Goal: Task Accomplishment & Management: Complete application form

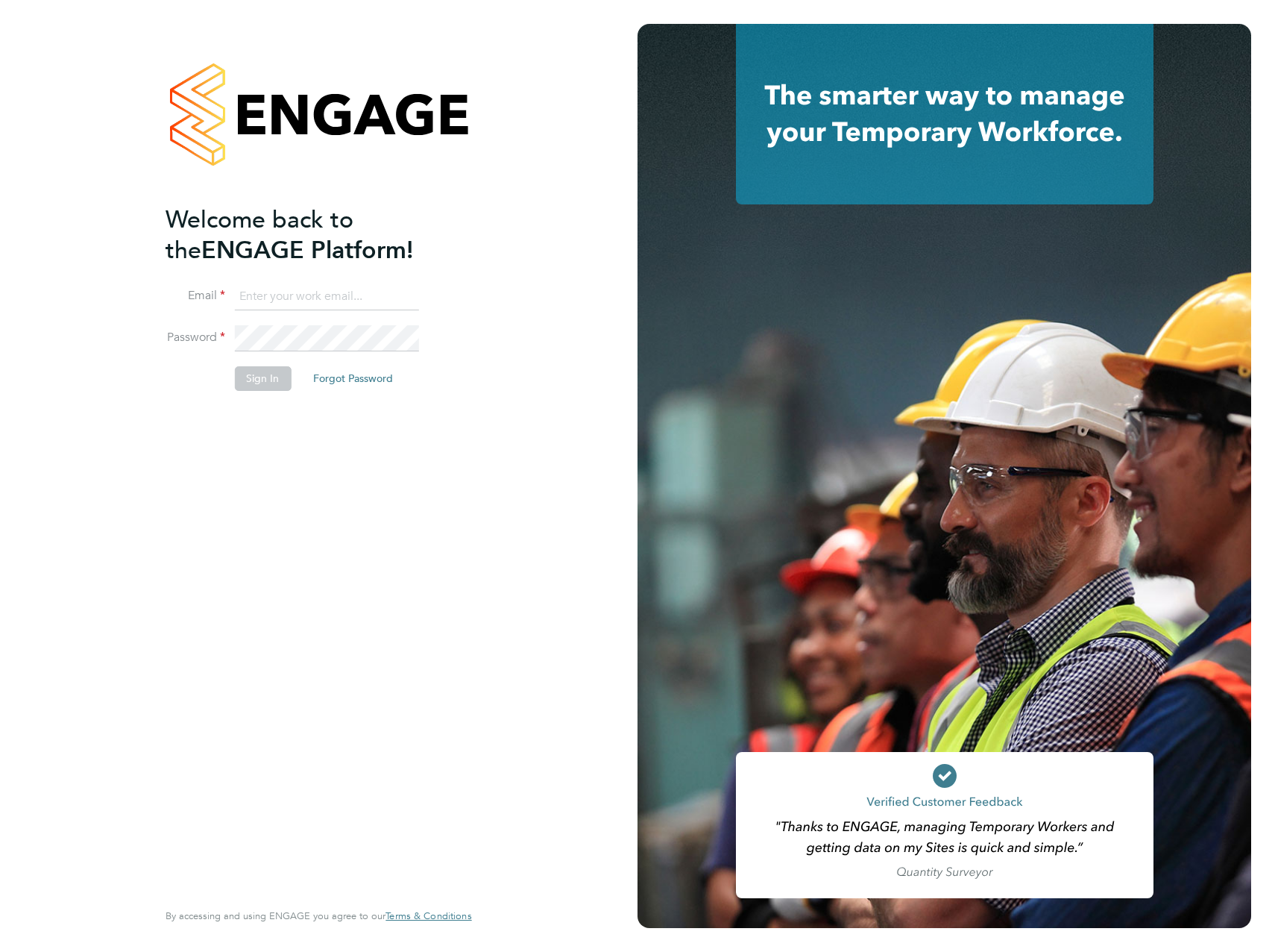
type input "[PERSON_NAME][EMAIL_ADDRESS][PERSON_NAME][DOMAIN_NAME]"
click at [281, 456] on div "Welcome back to the ENGAGE Platform! Email [PERSON_NAME][EMAIL_ADDRESS][PERSON_…" at bounding box center [310, 550] width 291 height 693
click at [271, 374] on button "Sign In" at bounding box center [262, 379] width 56 height 24
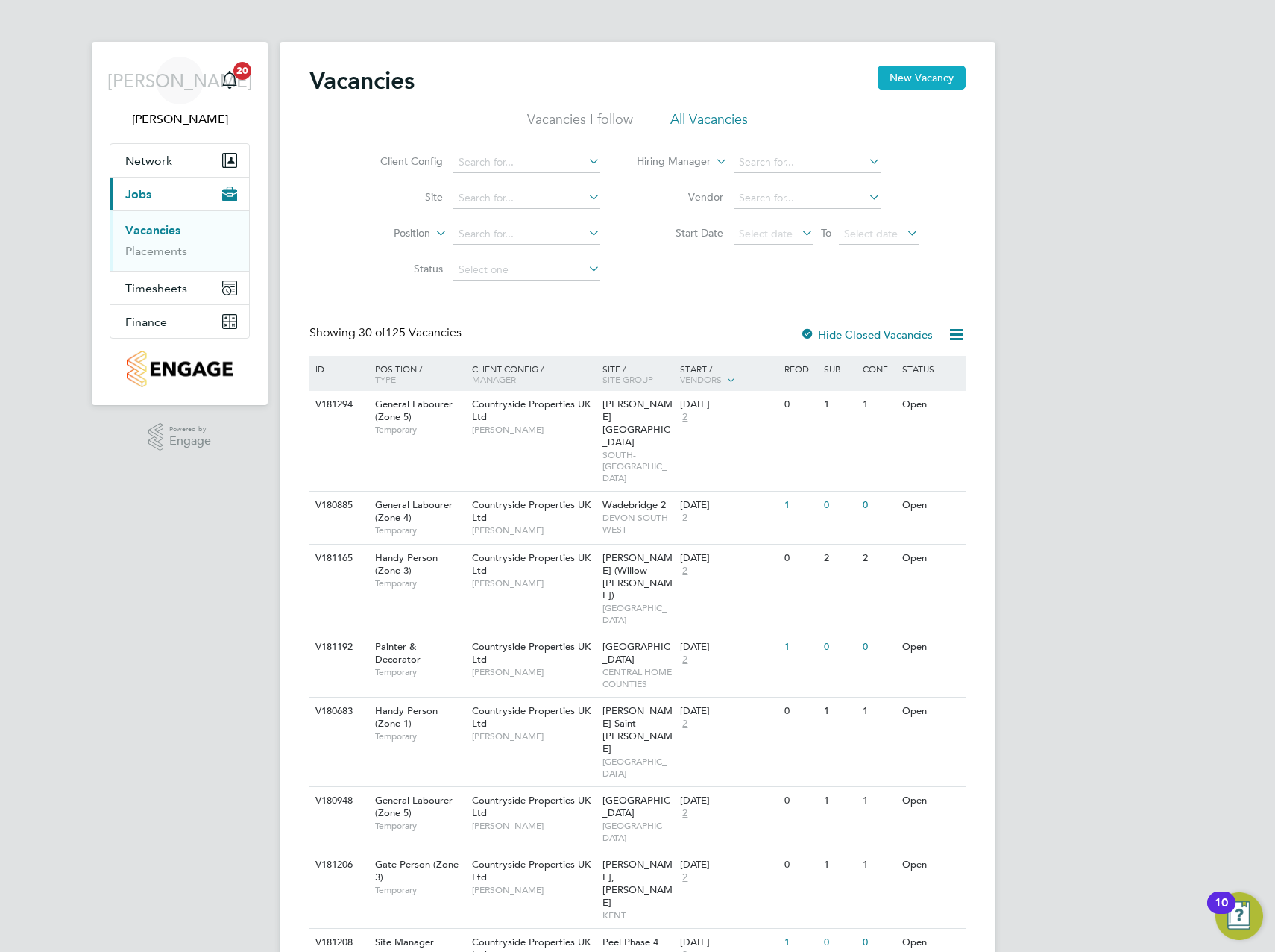
click at [919, 78] on button "New Vacancy" at bounding box center [921, 78] width 88 height 24
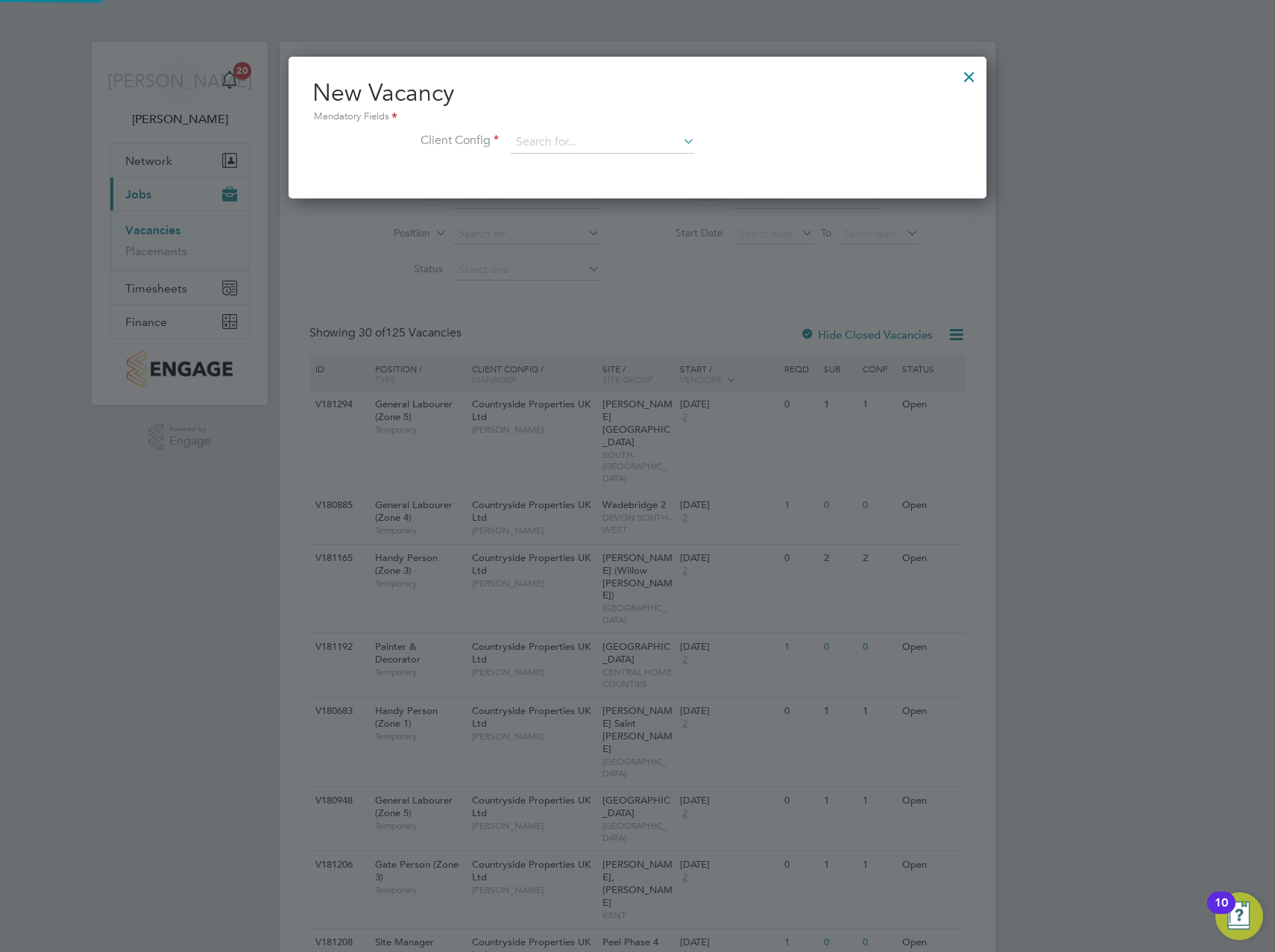
scroll to position [141, 699]
click at [560, 144] on input at bounding box center [603, 142] width 185 height 22
click at [610, 323] on li "Countryside Properties UK Ltd" at bounding box center [702, 326] width 382 height 20
type input "Countryside Properties UK Ltd"
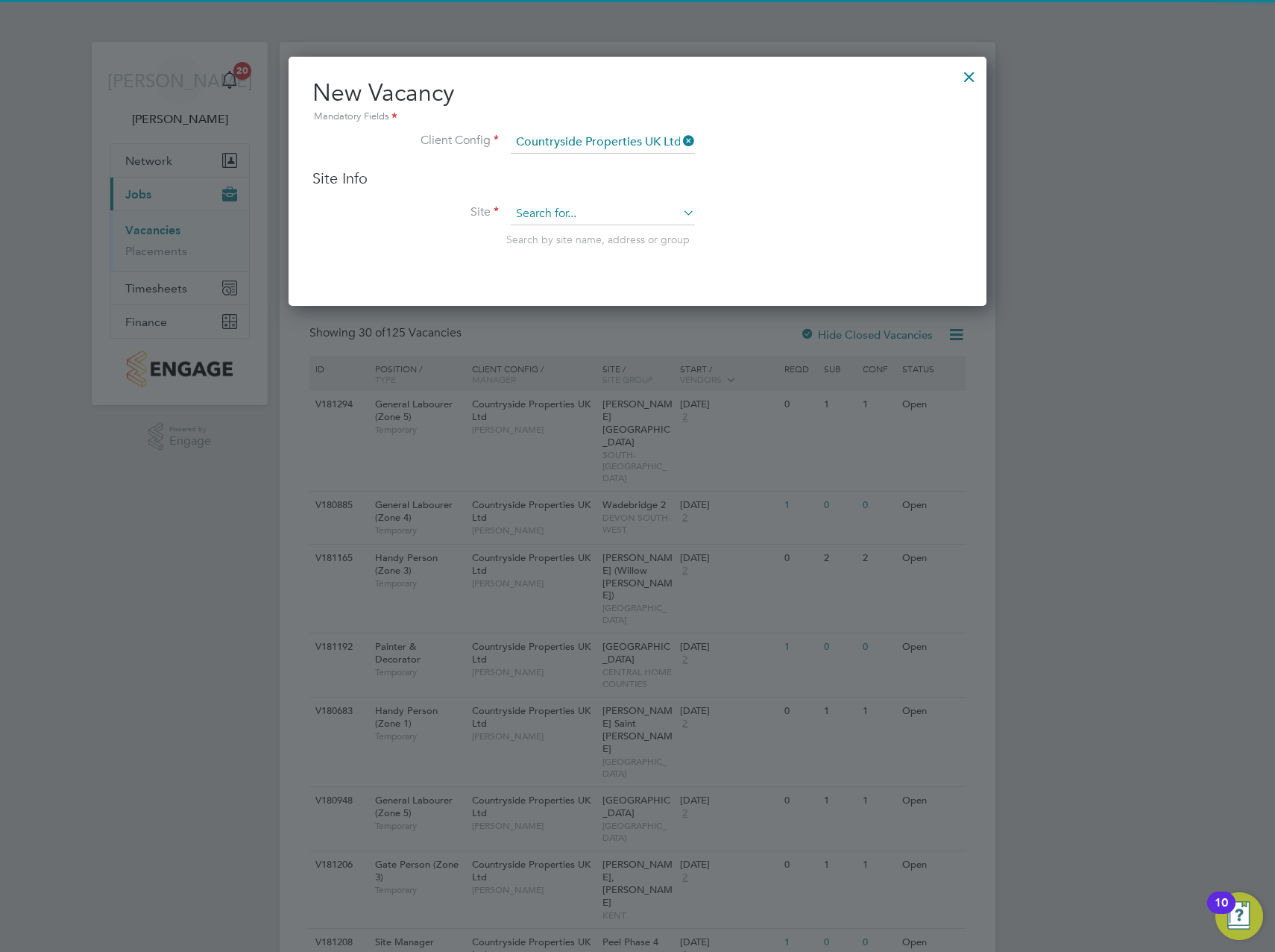
click at [585, 213] on input at bounding box center [603, 214] width 185 height 22
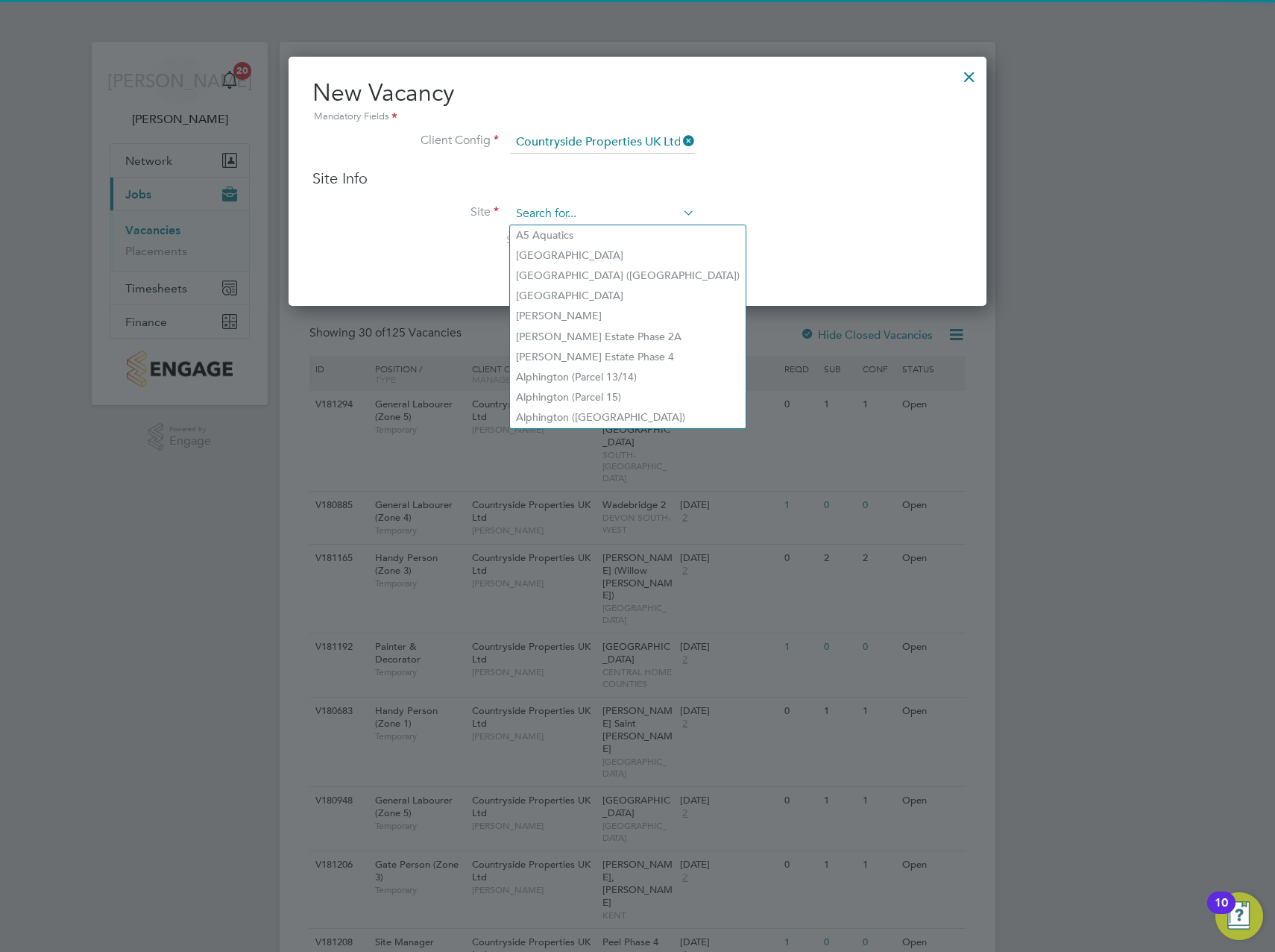
click at [555, 219] on input at bounding box center [603, 214] width 185 height 22
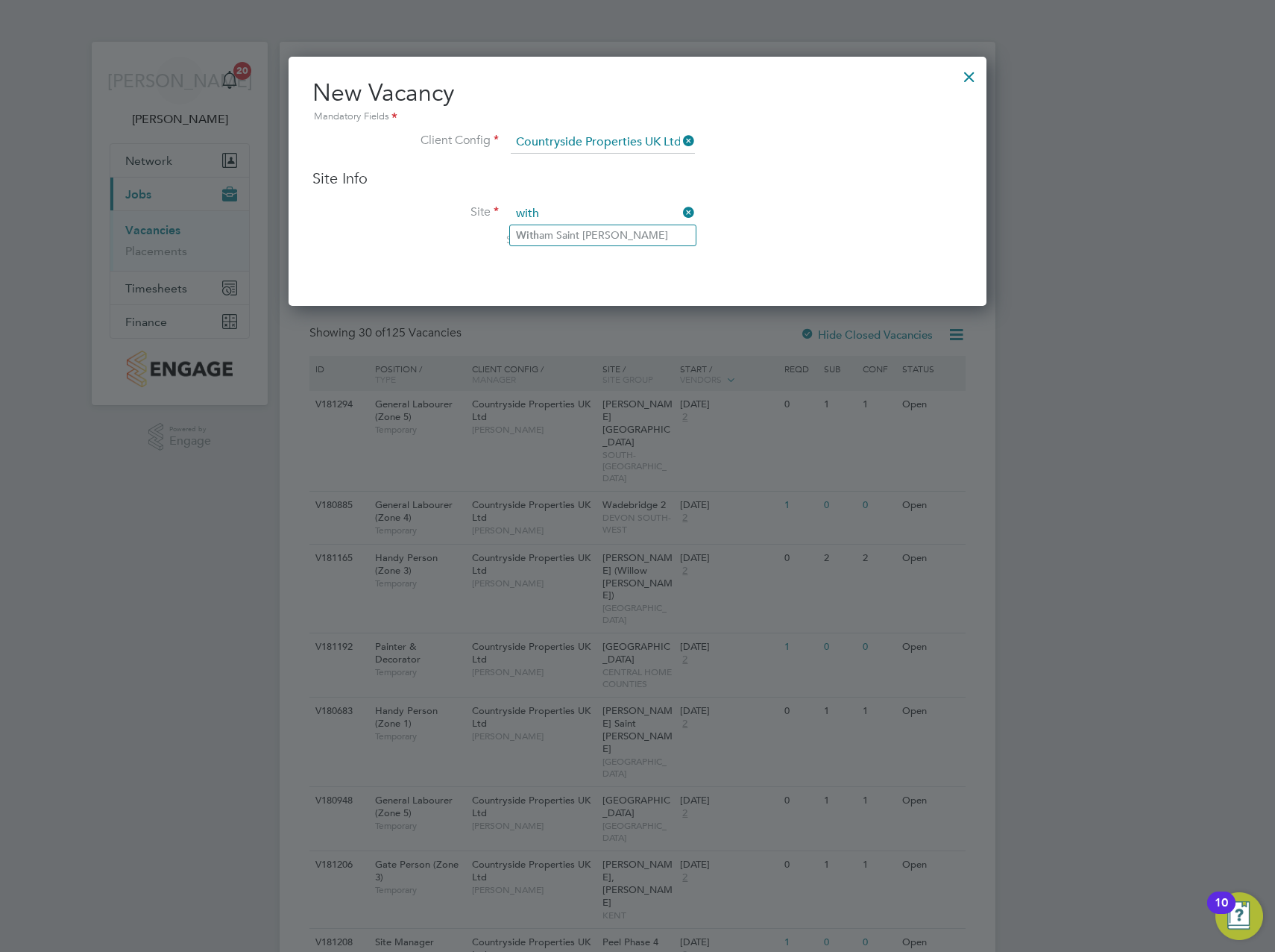
type input "with"
click at [554, 208] on input at bounding box center [603, 214] width 185 height 22
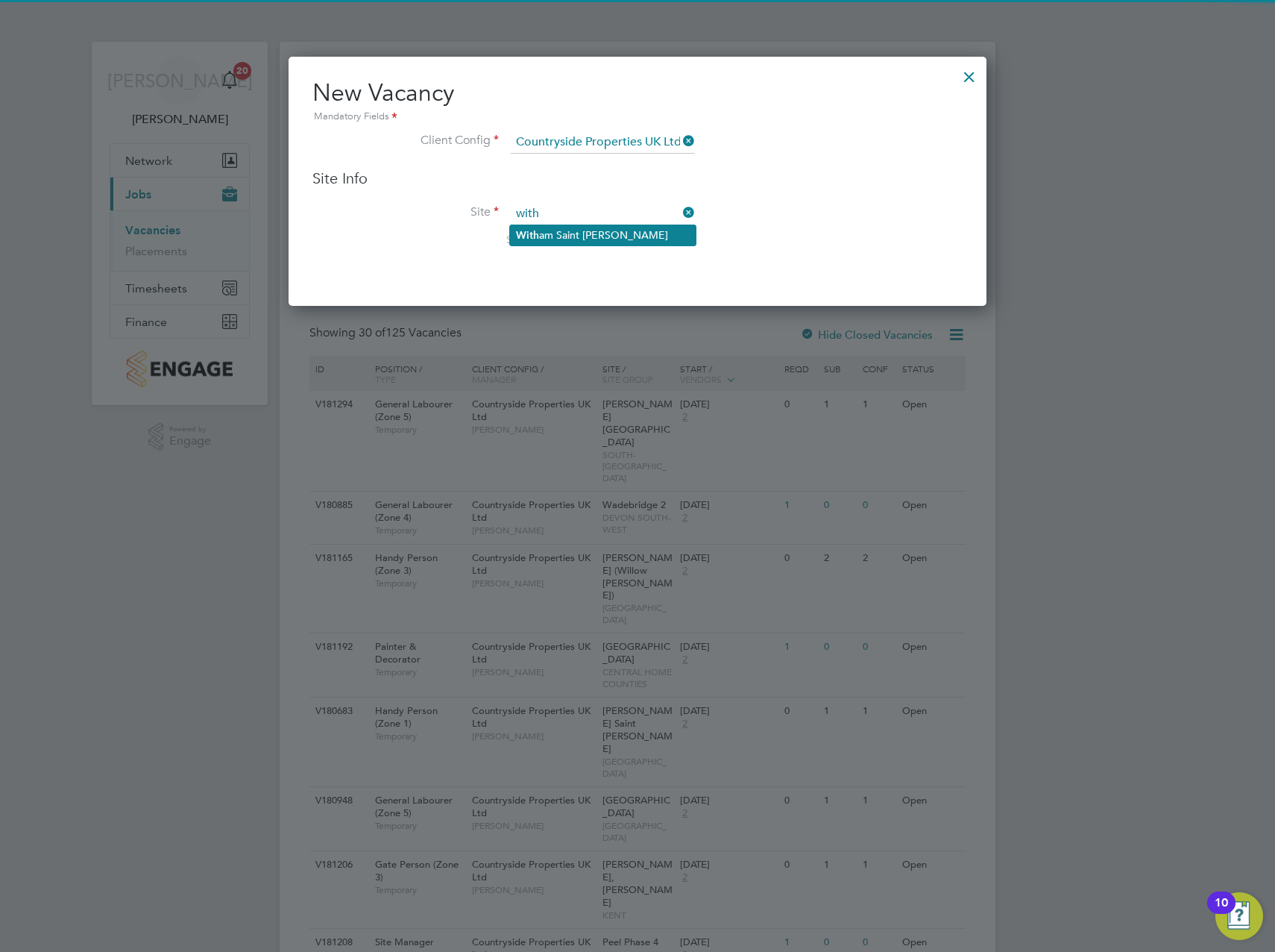
click at [585, 233] on li "With am Saint [PERSON_NAME]" at bounding box center [603, 235] width 186 height 20
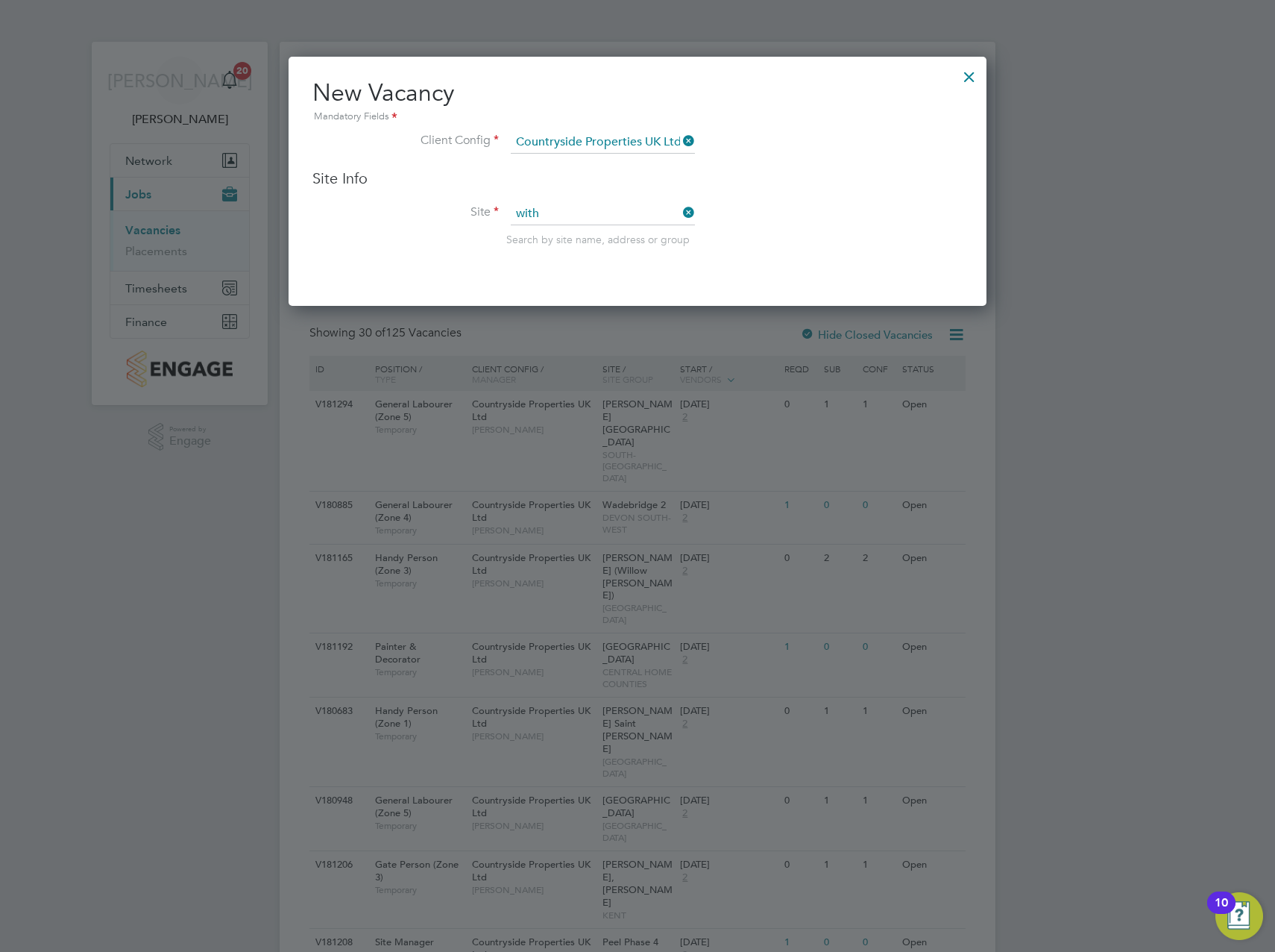
type input "[PERSON_NAME] Saint [PERSON_NAME]"
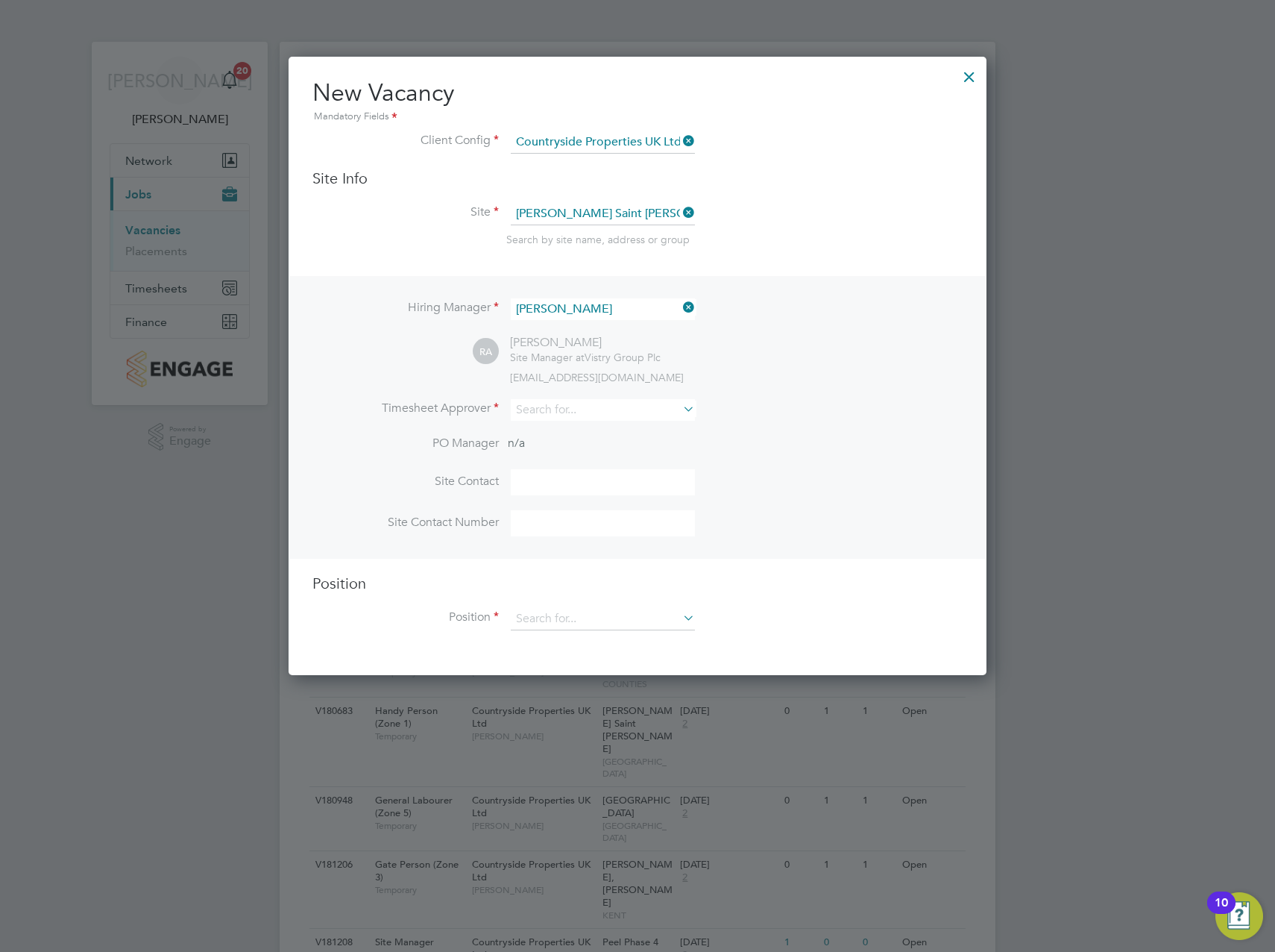
scroll to position [620, 699]
click at [678, 311] on input "[PERSON_NAME]" at bounding box center [603, 308] width 185 height 21
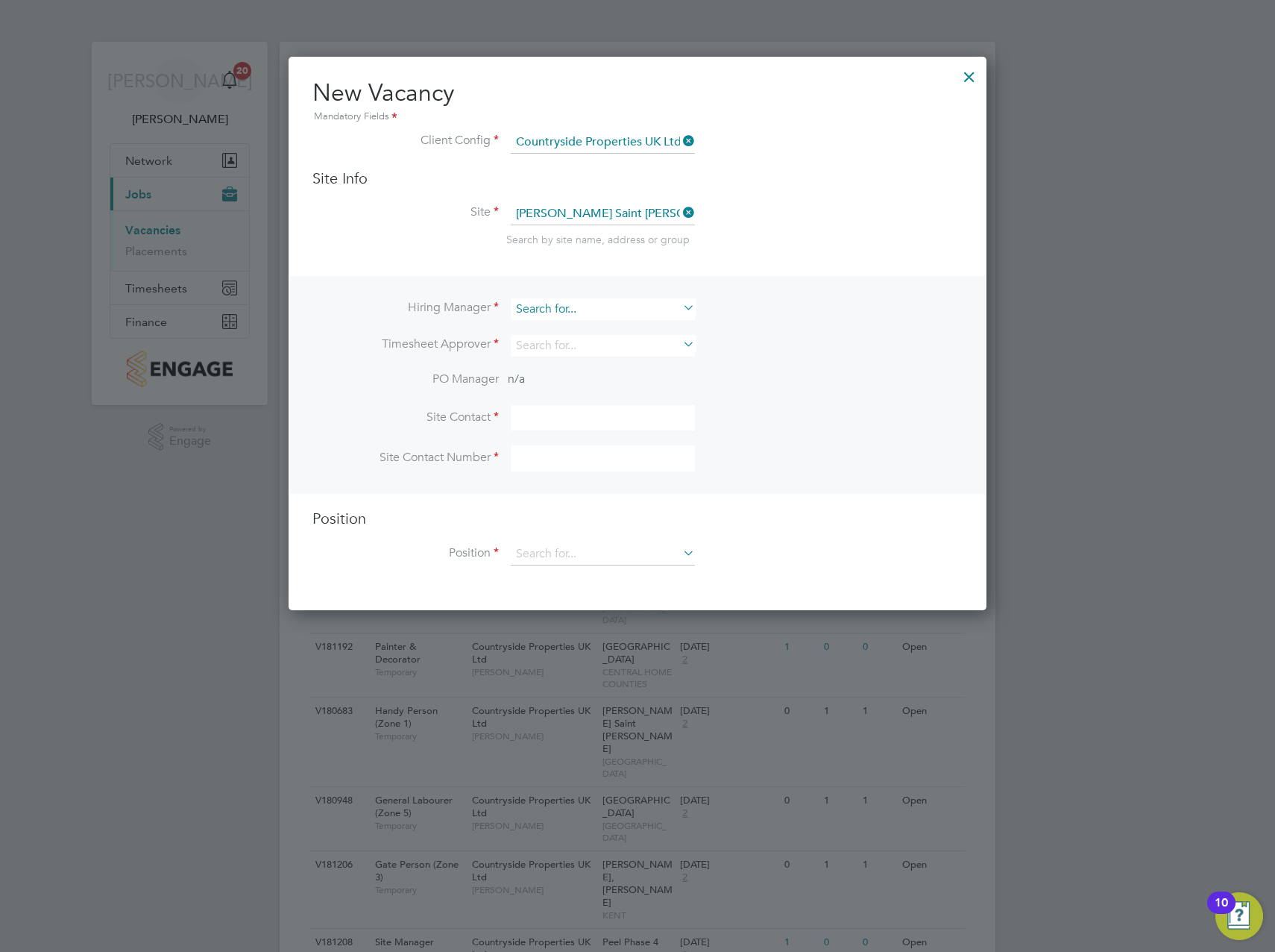
scroll to position [555, 699]
click at [680, 308] on icon at bounding box center [680, 307] width 0 height 21
click at [559, 315] on input at bounding box center [603, 308] width 185 height 21
click at [580, 328] on li "[PERSON_NAME]" at bounding box center [603, 331] width 186 height 20
type input "[PERSON_NAME]"
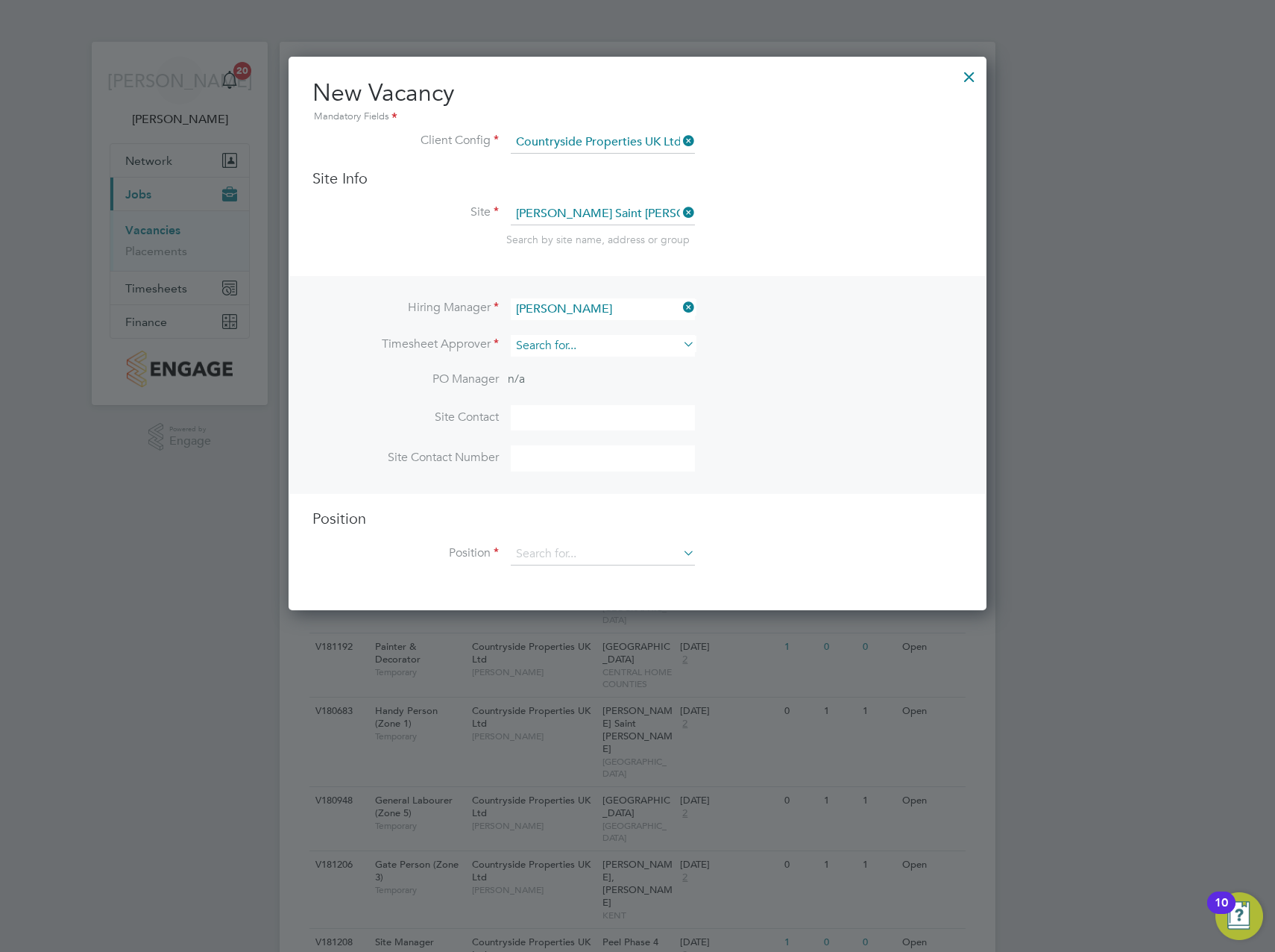
scroll to position [620, 699]
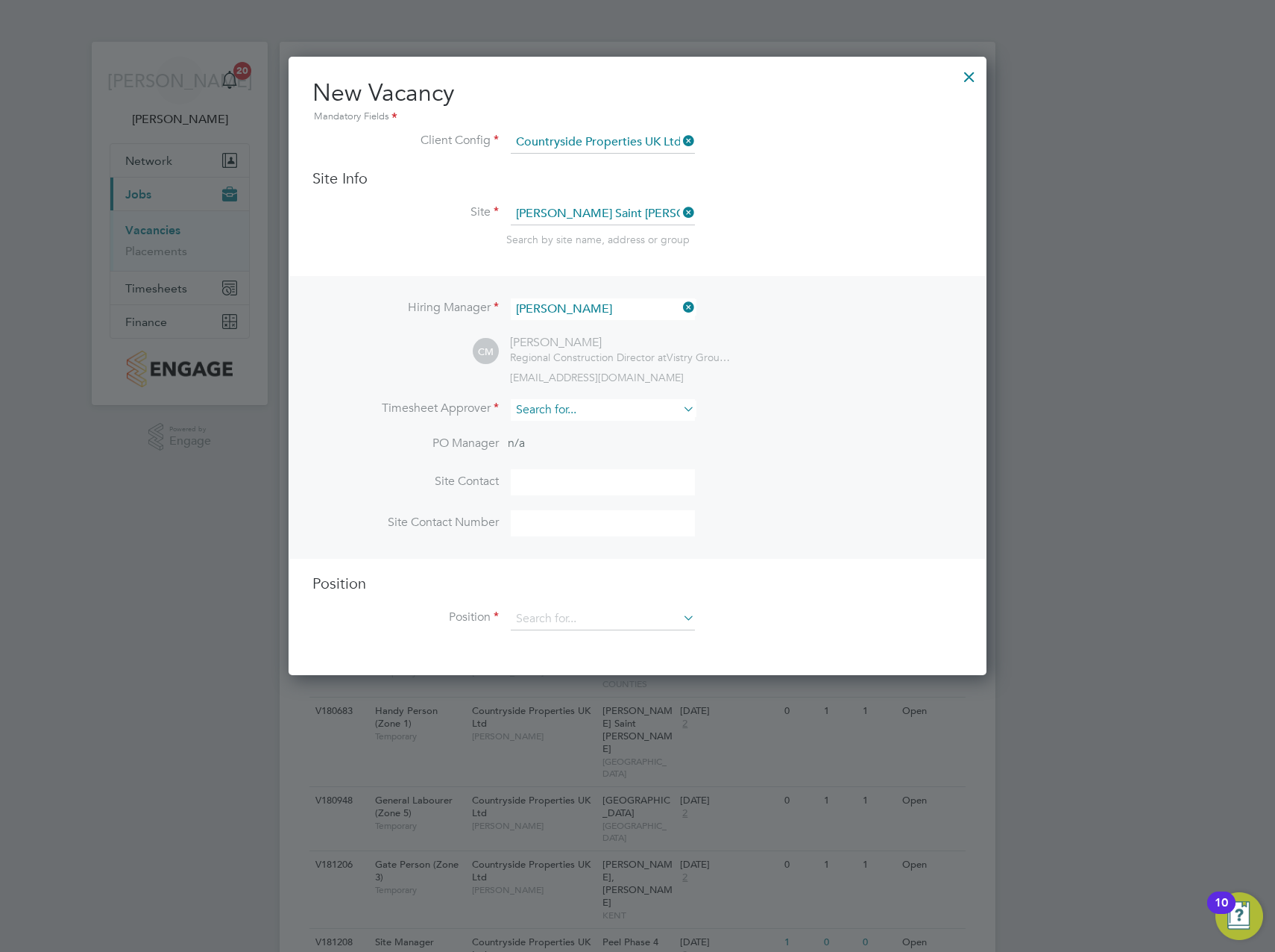
click at [553, 416] on input at bounding box center [603, 409] width 185 height 21
click at [586, 431] on li "[PERSON_NAME]" at bounding box center [603, 431] width 186 height 20
type input "[PERSON_NAME]"
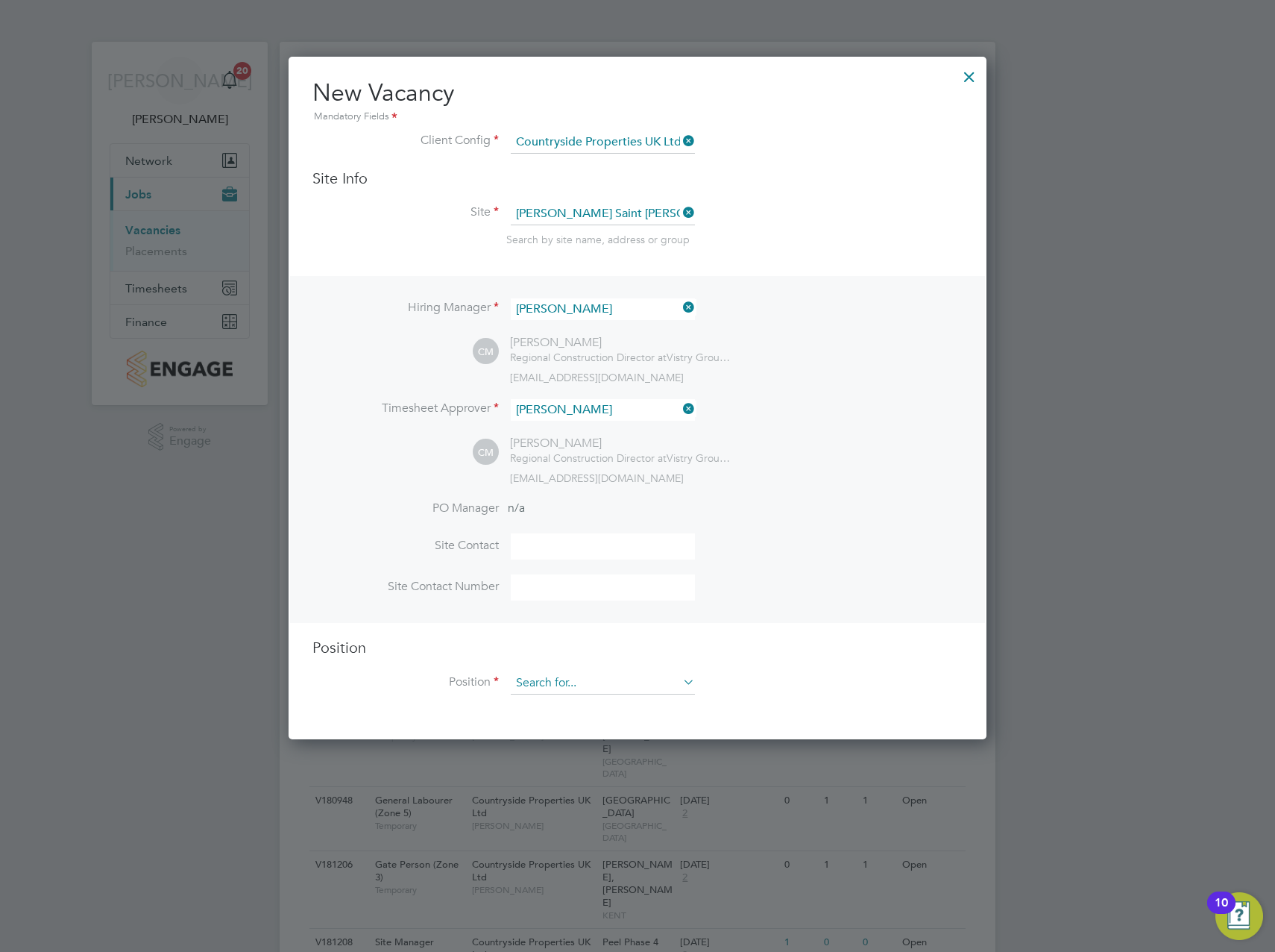
click at [576, 680] on input at bounding box center [603, 683] width 185 height 22
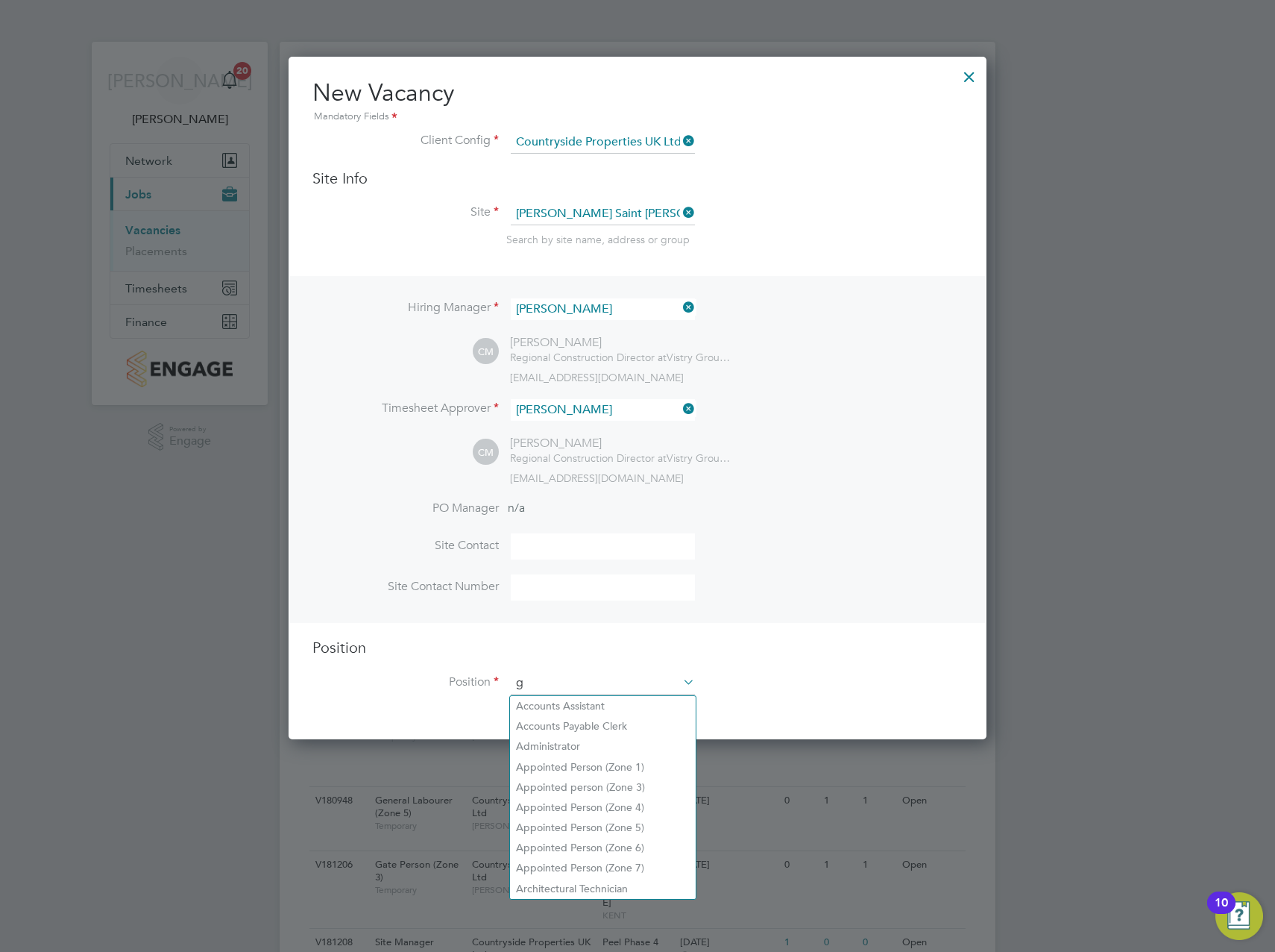
scroll to position [2144, 699]
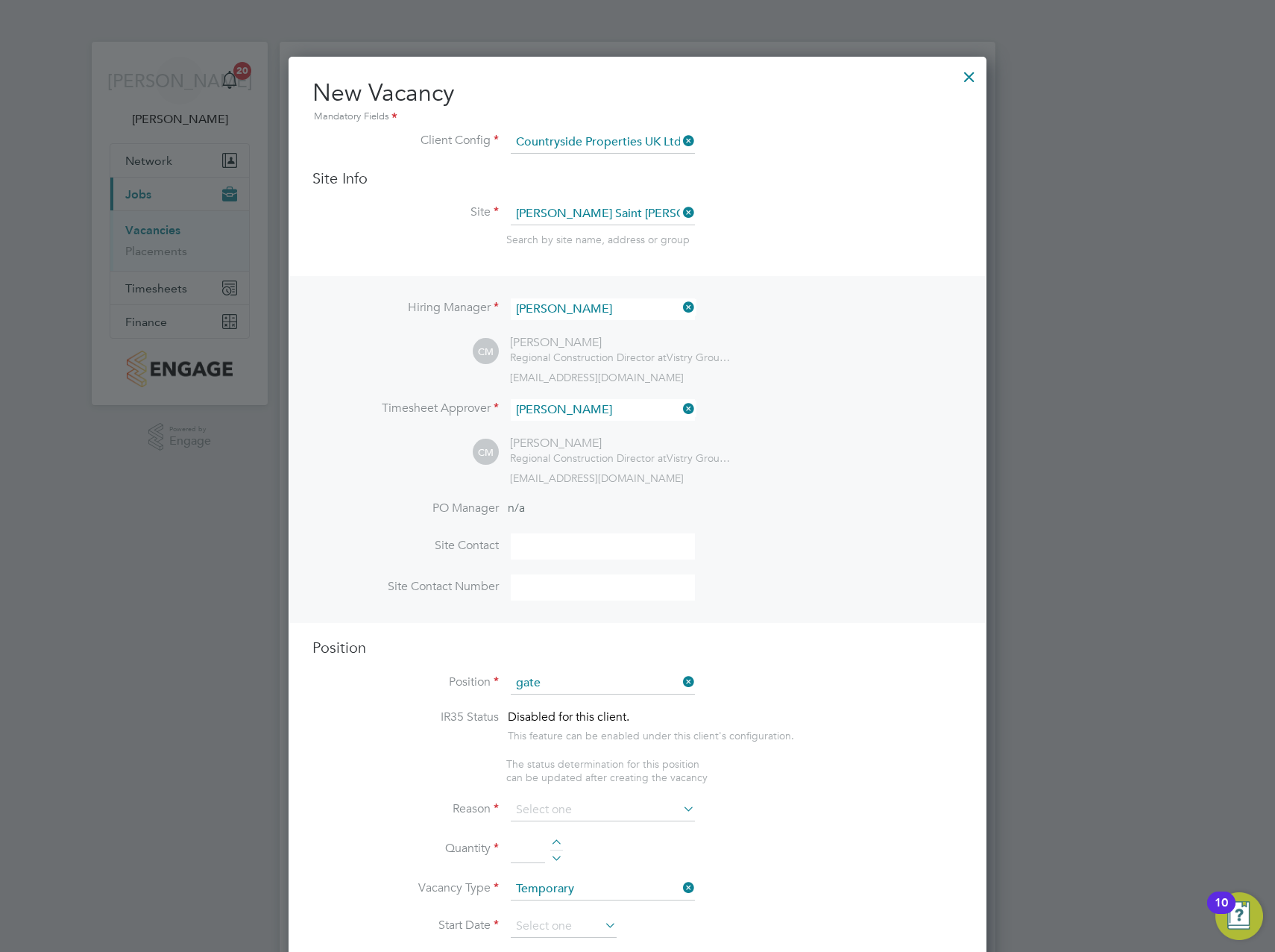
click at [564, 699] on li "Gate Person (Zone 1)" at bounding box center [603, 706] width 186 height 20
type input "Gate Person (Zone 1)"
type textarea "- Welcoming visitors and signing visitors in and out of site - Checking CSCS ca…"
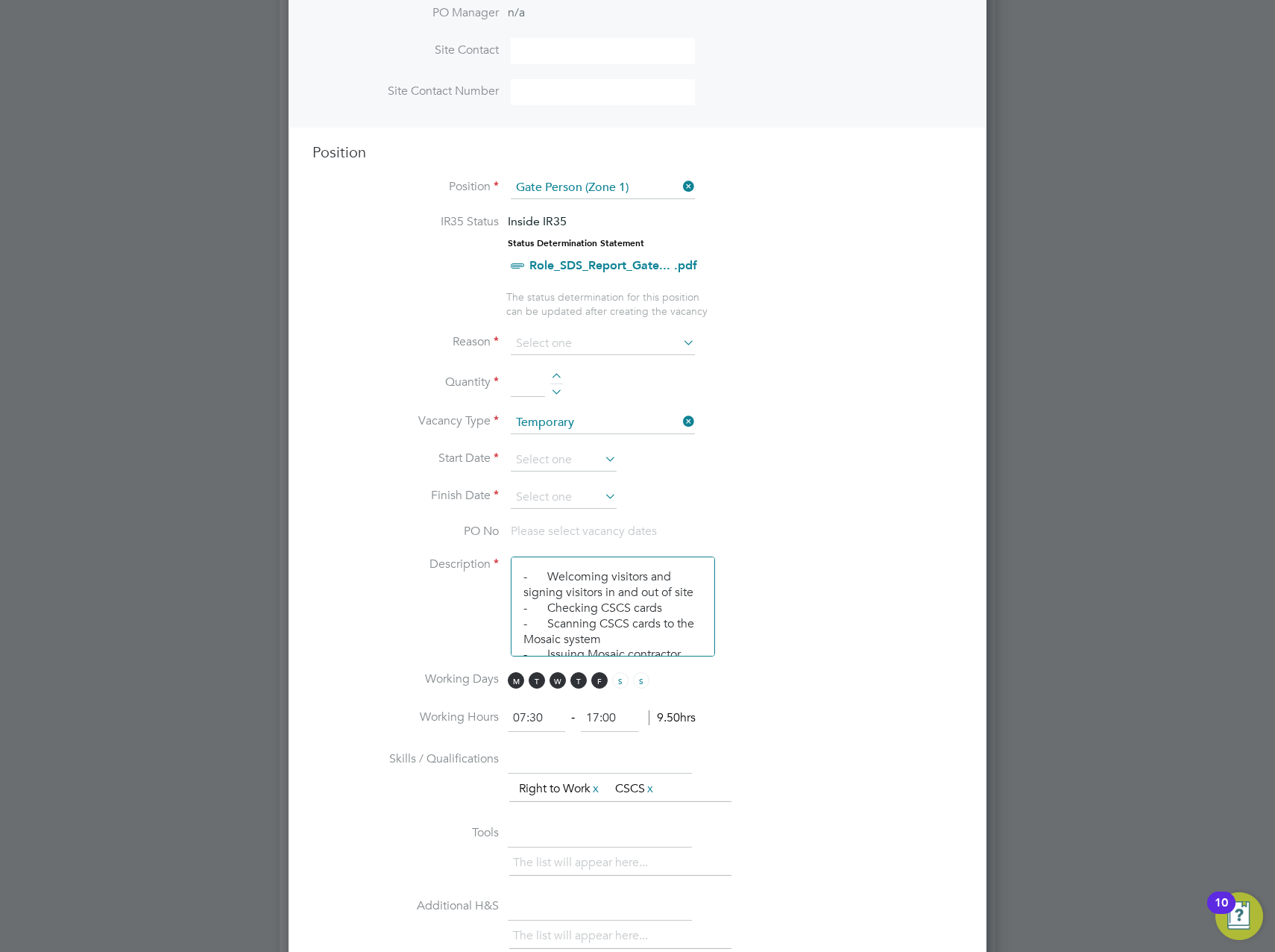
scroll to position [523, 0]
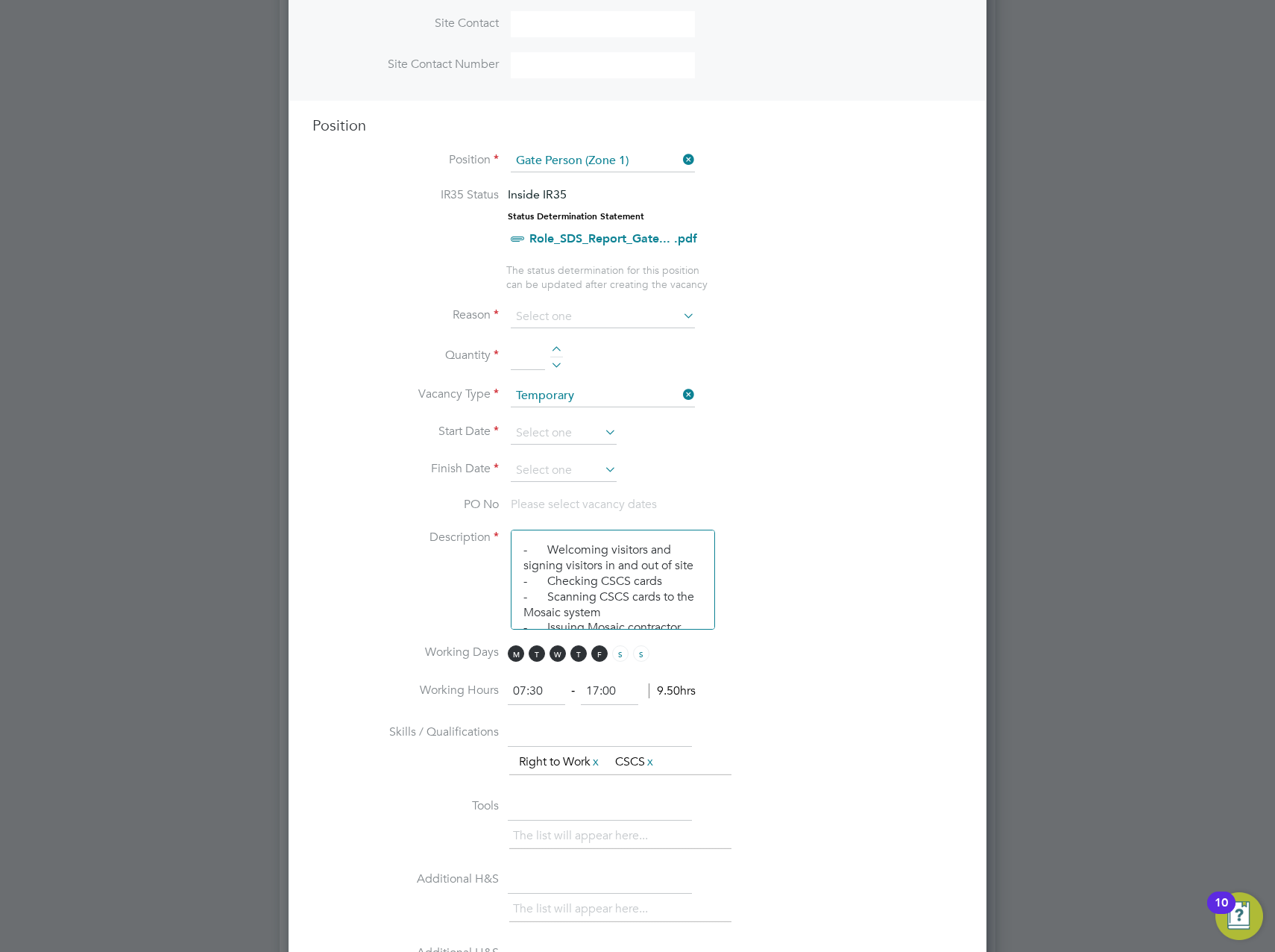
click at [557, 355] on div at bounding box center [557, 351] width 13 height 10
type input "1"
click at [569, 326] on input at bounding box center [603, 317] width 185 height 22
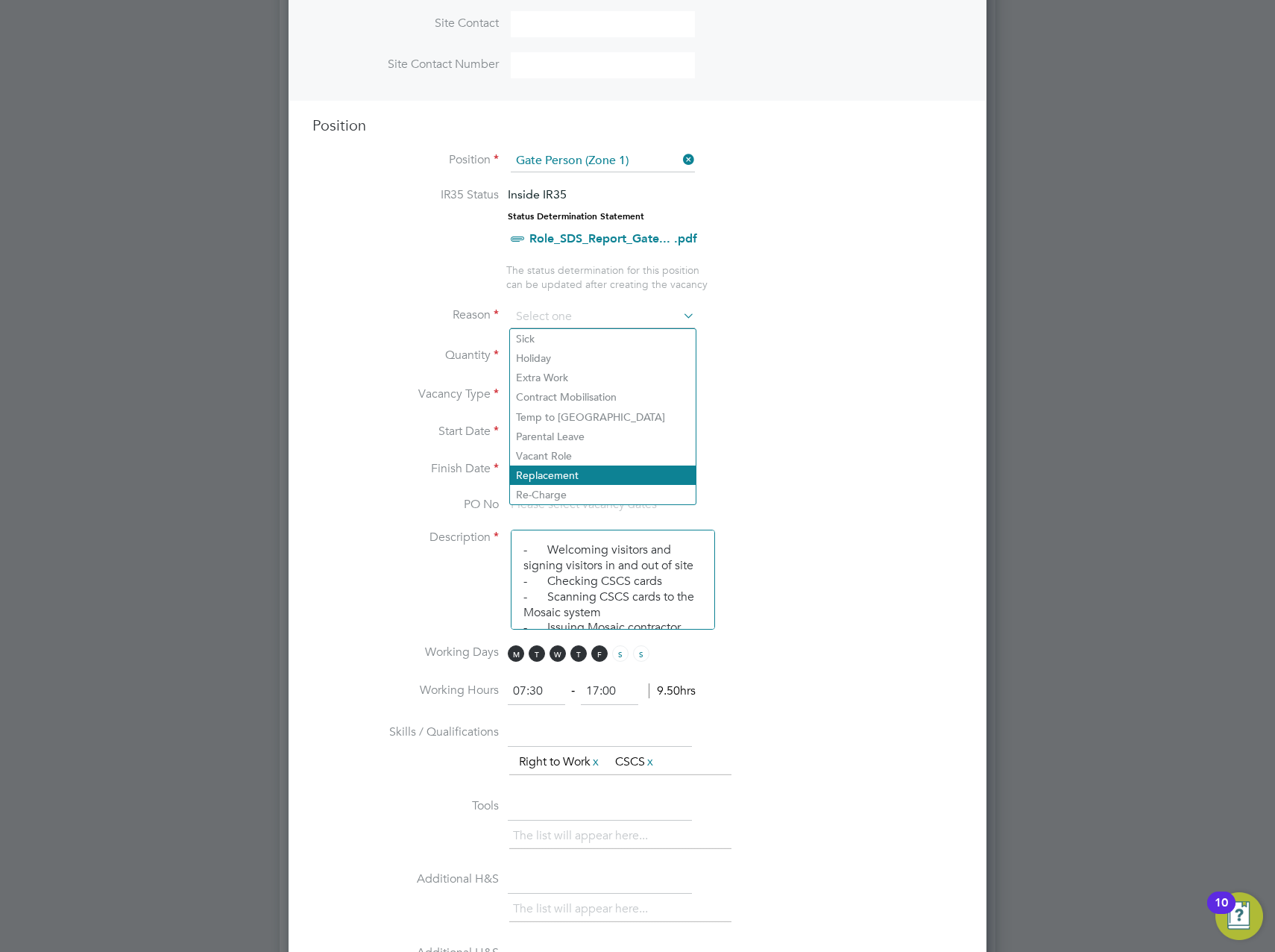
click at [559, 475] on li "Replacement" at bounding box center [603, 475] width 186 height 19
type input "Replacement"
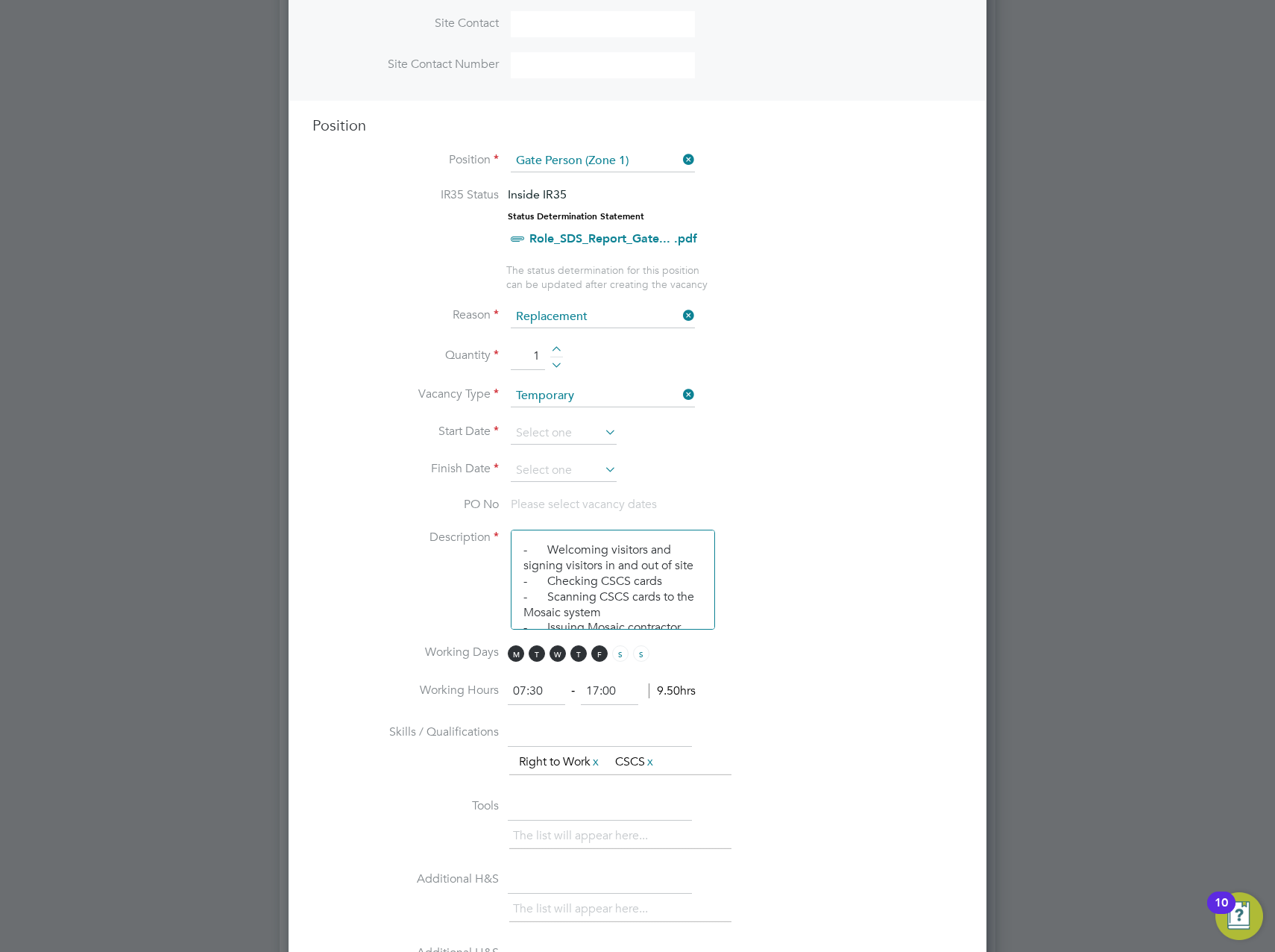
click at [540, 421] on li "Vacancy Type Temporary" at bounding box center [638, 404] width 650 height 37
click at [554, 429] on input at bounding box center [563, 433] width 106 height 22
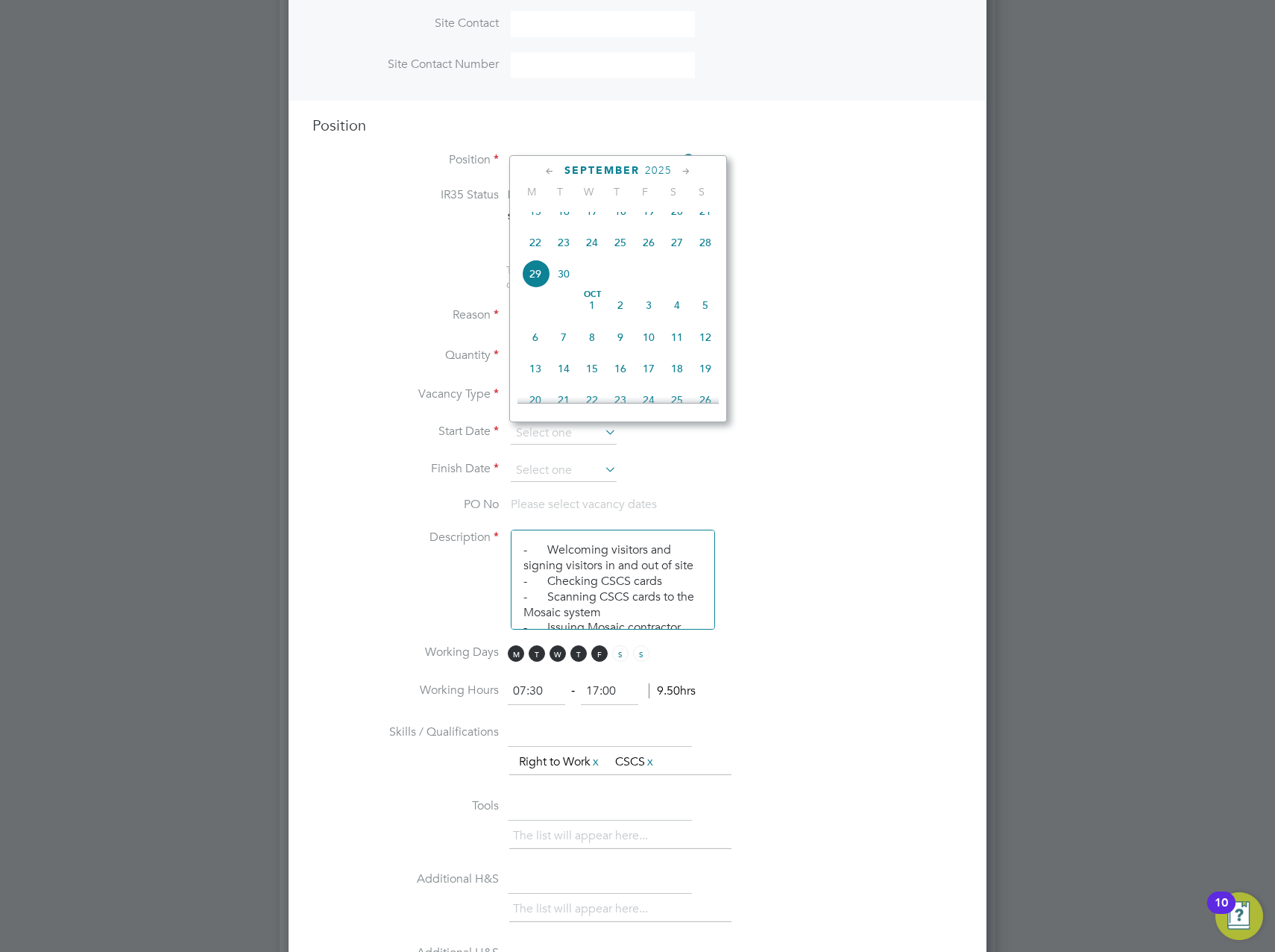
click at [537, 248] on span "22" at bounding box center [535, 242] width 29 height 29
type input "[DATE]"
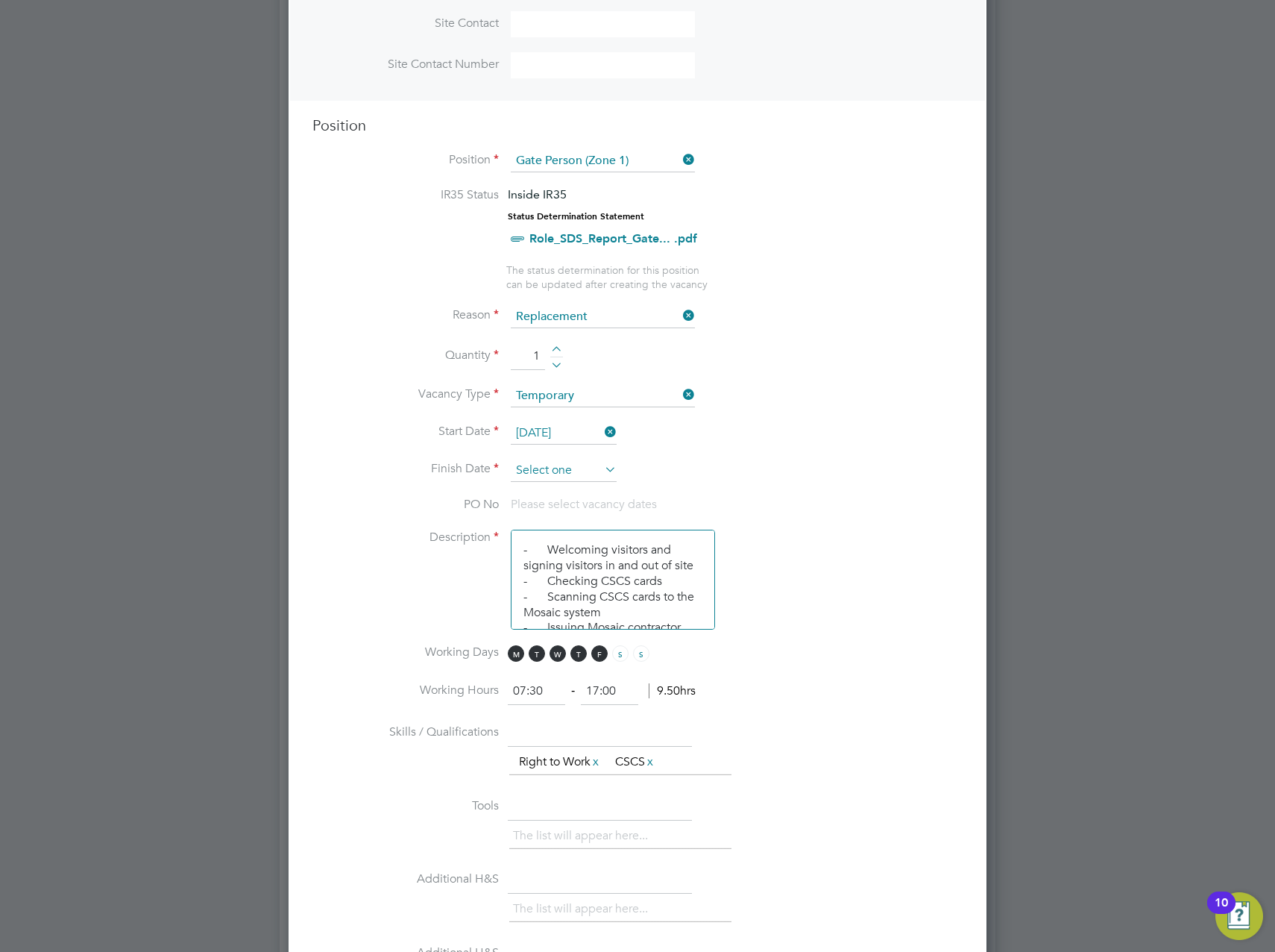
click at [557, 464] on input at bounding box center [563, 471] width 106 height 22
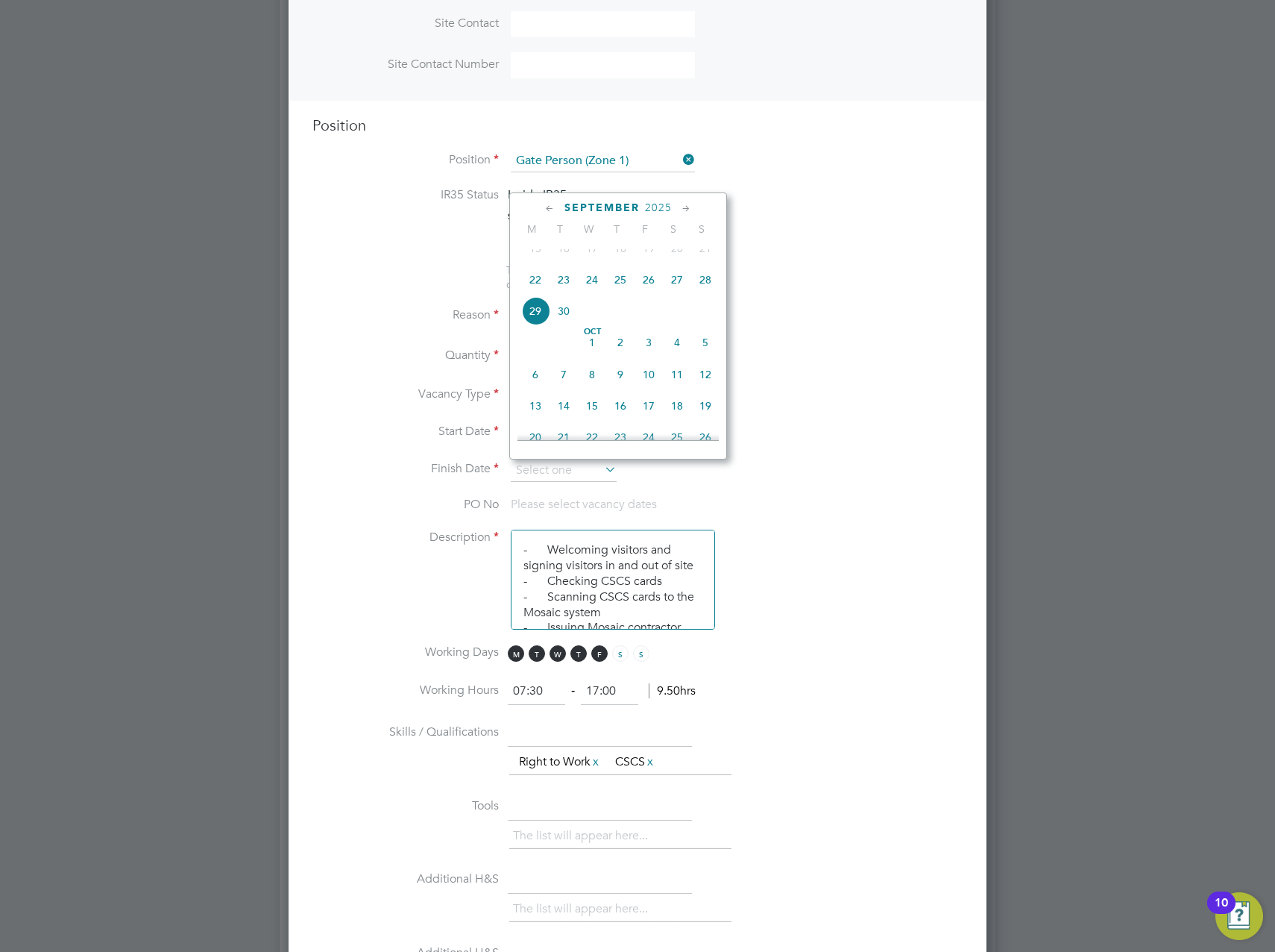
click at [681, 209] on icon at bounding box center [686, 209] width 14 height 17
drag, startPoint x: 681, startPoint y: 209, endPoint x: 736, endPoint y: 189, distance: 58.5
click at [752, 182] on li "Position Gate Person (Zone 1)" at bounding box center [638, 168] width 650 height 37
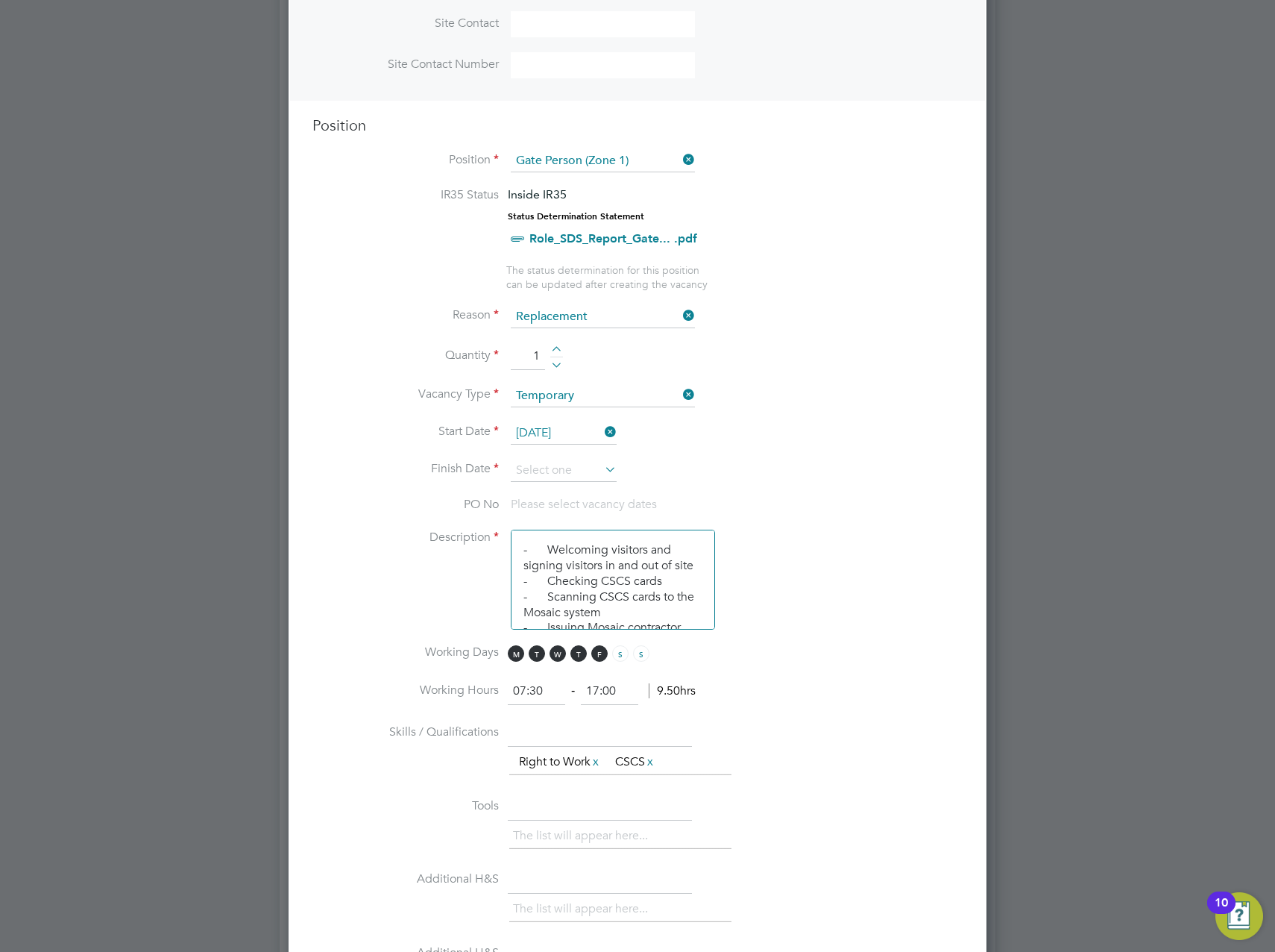
click at [572, 457] on li "Start Date [DATE]" at bounding box center [638, 440] width 650 height 37
click at [571, 470] on input at bounding box center [563, 471] width 106 height 22
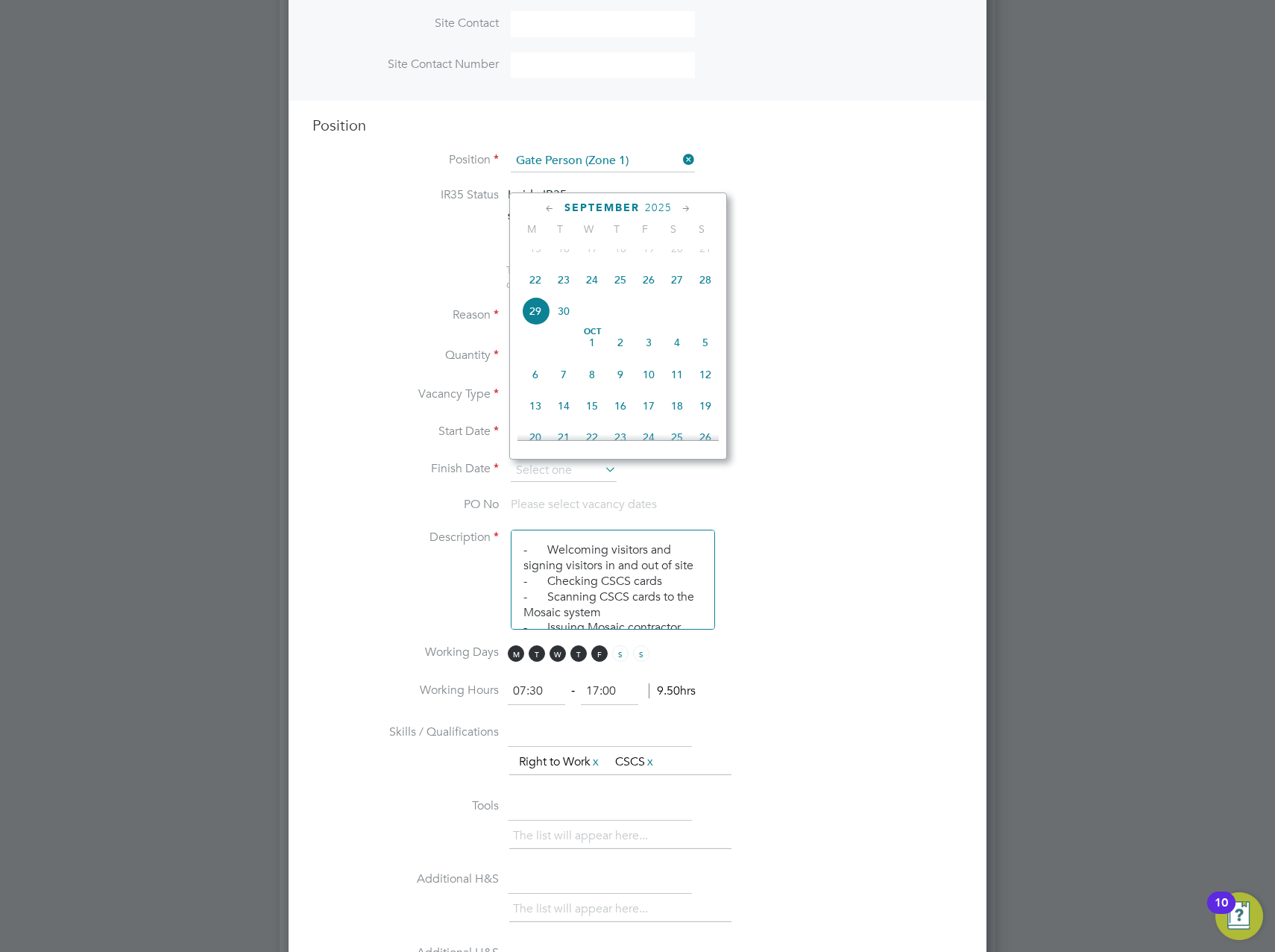
click at [687, 207] on icon at bounding box center [686, 209] width 14 height 17
click at [687, 209] on icon at bounding box center [686, 209] width 14 height 17
click at [545, 211] on icon at bounding box center [549, 209] width 14 height 17
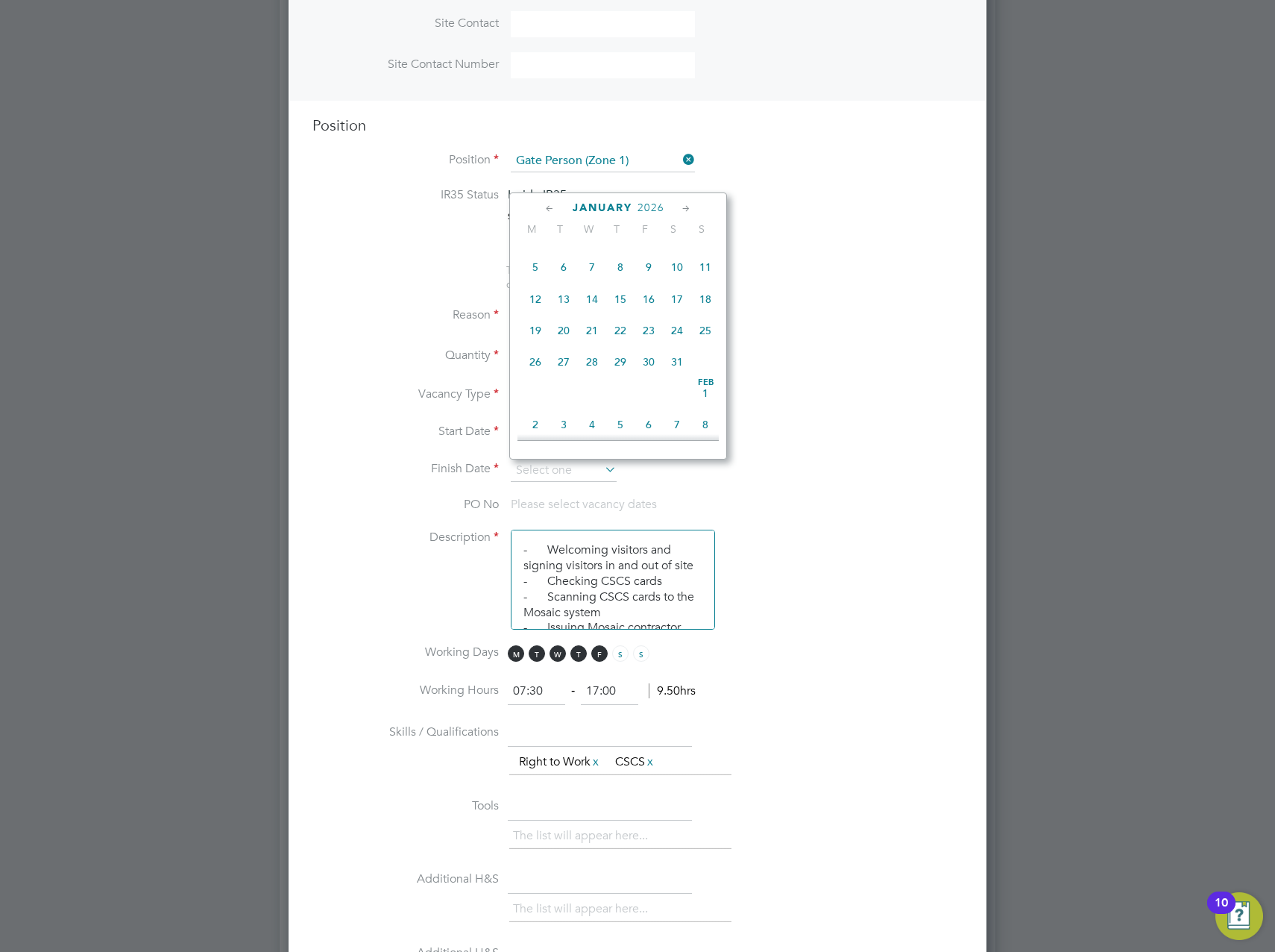
scroll to position [999, 0]
click at [588, 380] on span "31" at bounding box center [592, 366] width 29 height 29
type input "[DATE]"
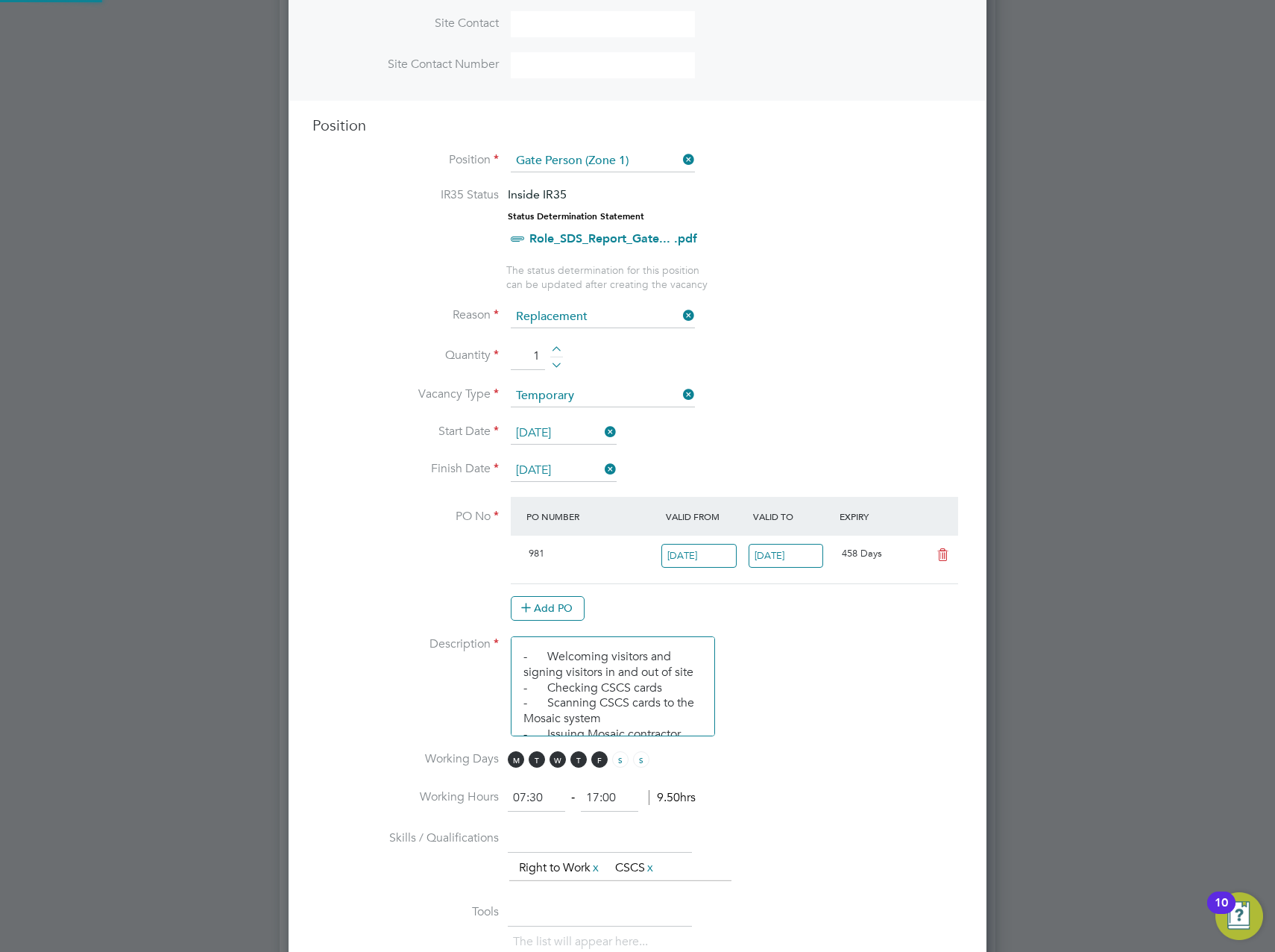
scroll to position [25, 140]
click at [903, 410] on li "Vacancy Type Temporary" at bounding box center [638, 404] width 650 height 37
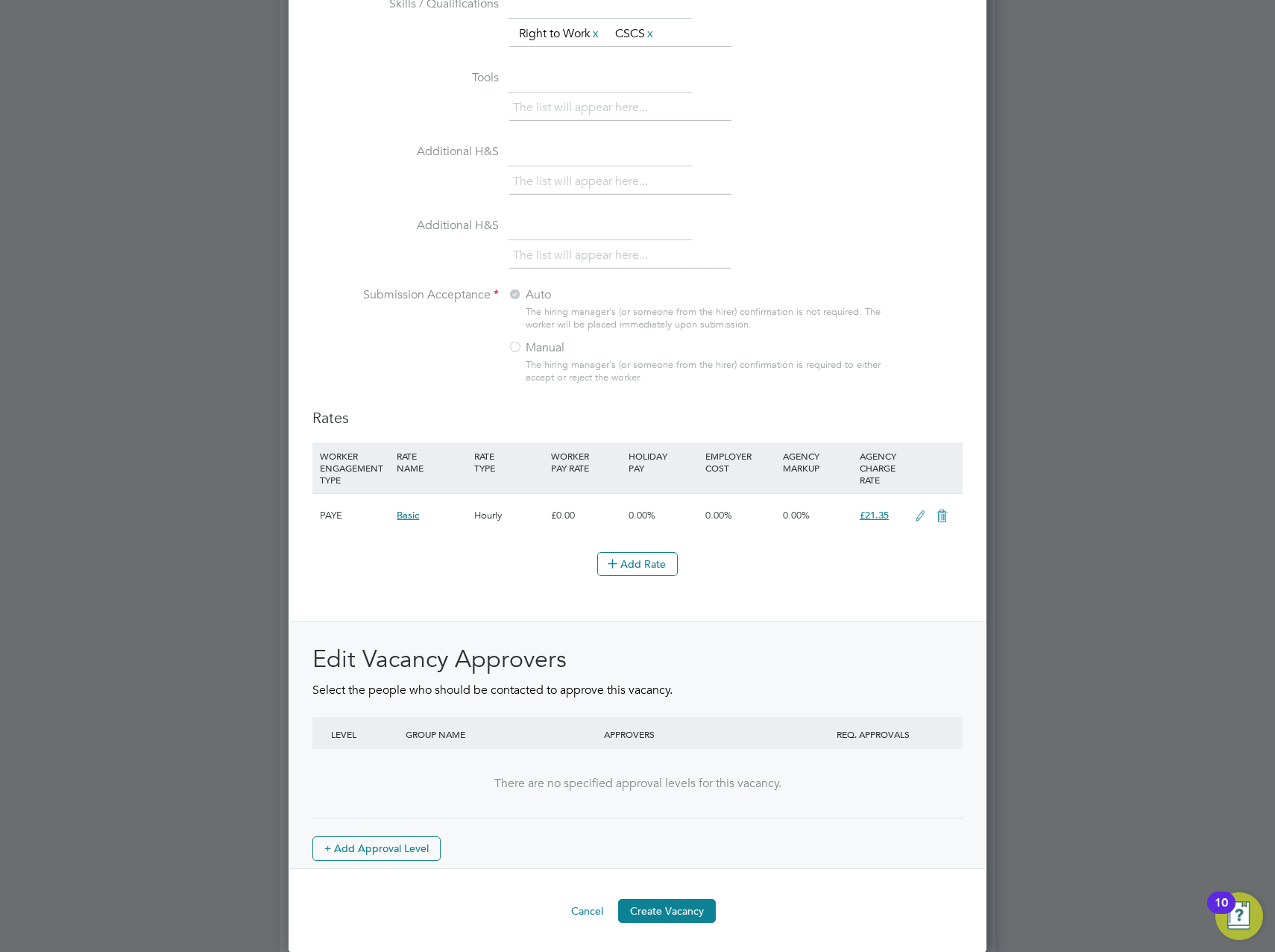
scroll to position [1357, 0]
click at [658, 912] on button "Create Vacancy" at bounding box center [668, 910] width 98 height 24
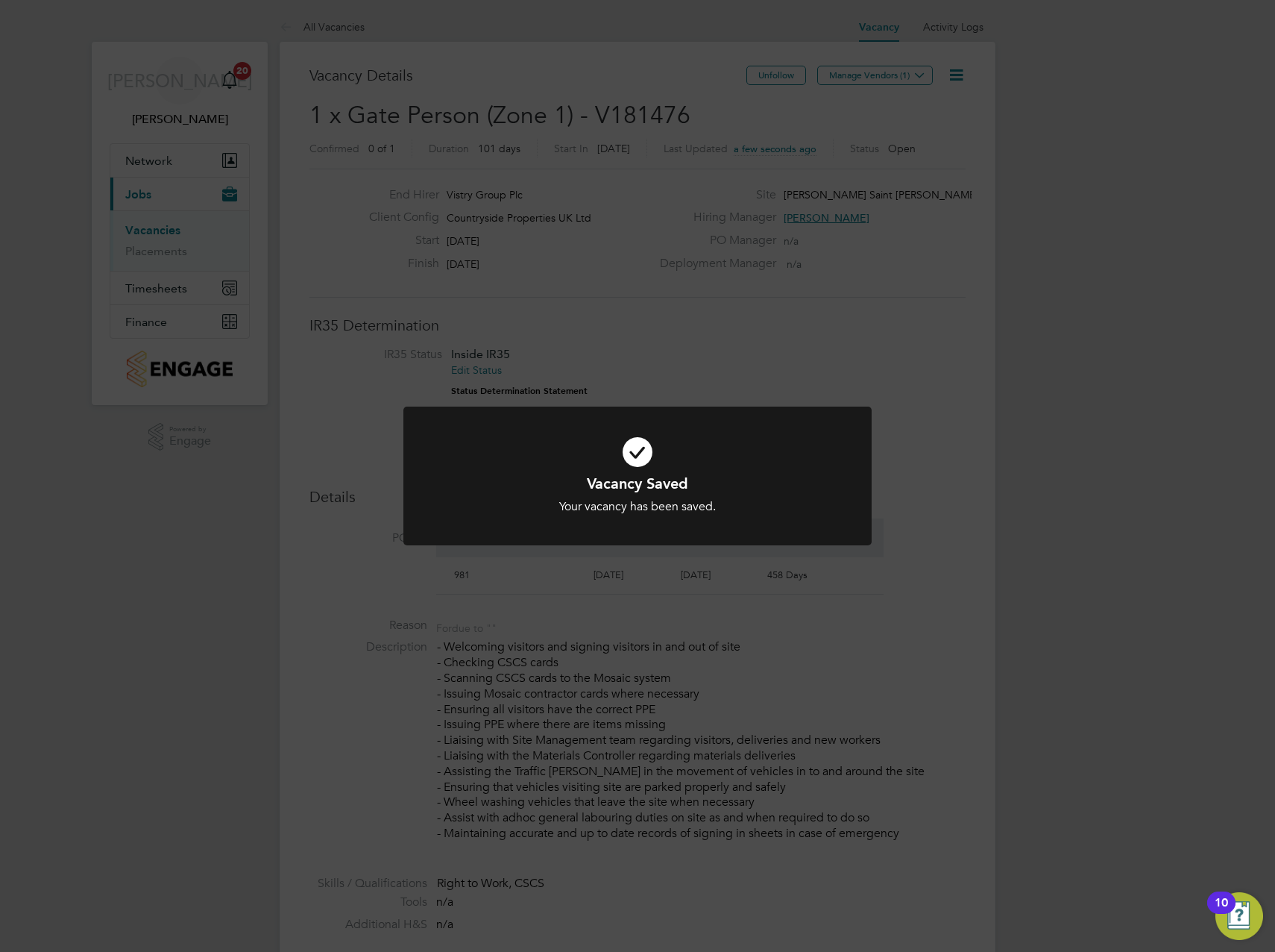
click at [954, 452] on div "Vacancy Saved Your vacancy has been saved. Cancel Okay" at bounding box center [637, 476] width 1275 height 952
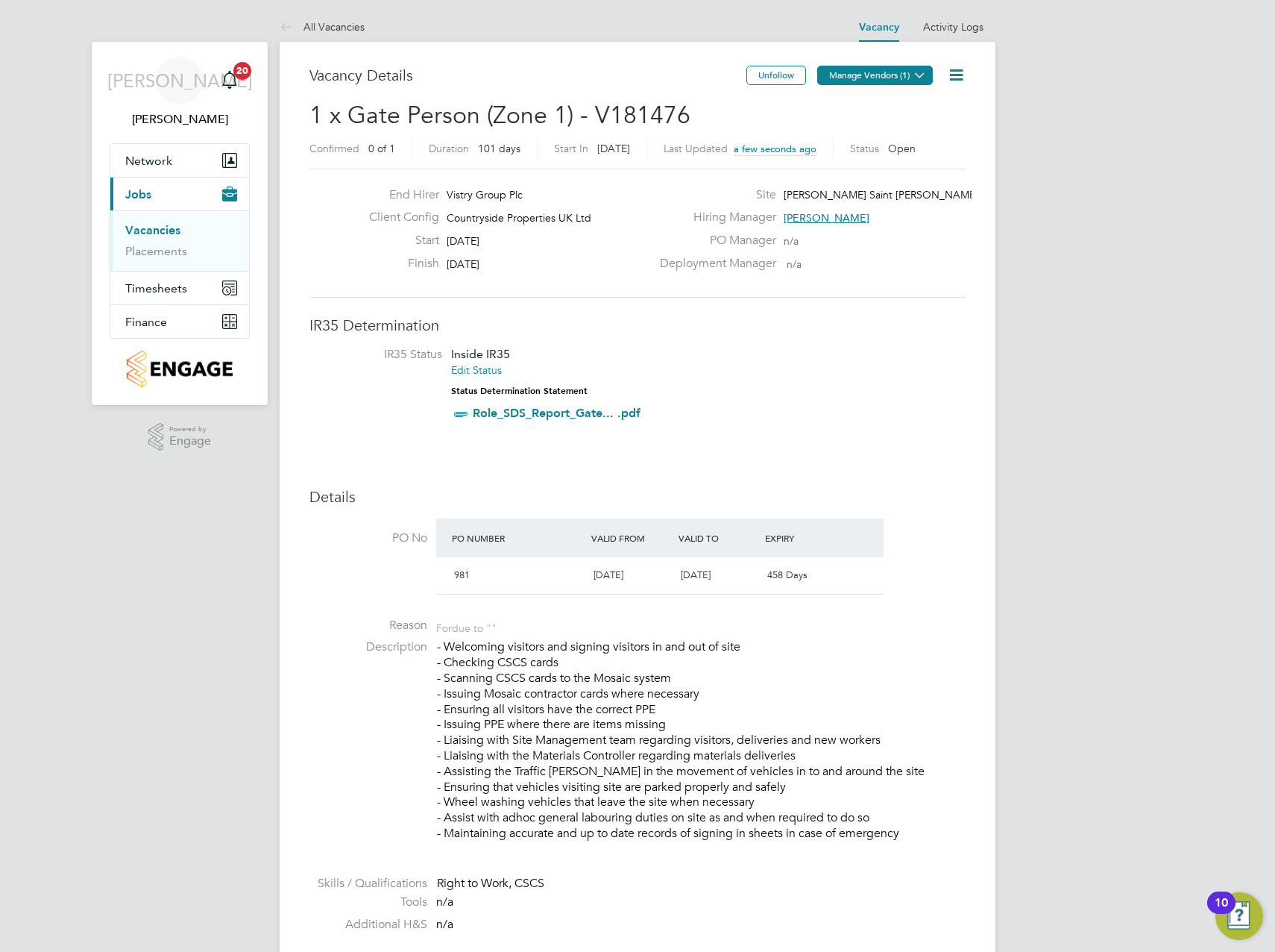
click at [891, 79] on button "Manage Vendors (1)" at bounding box center [874, 75] width 115 height 19
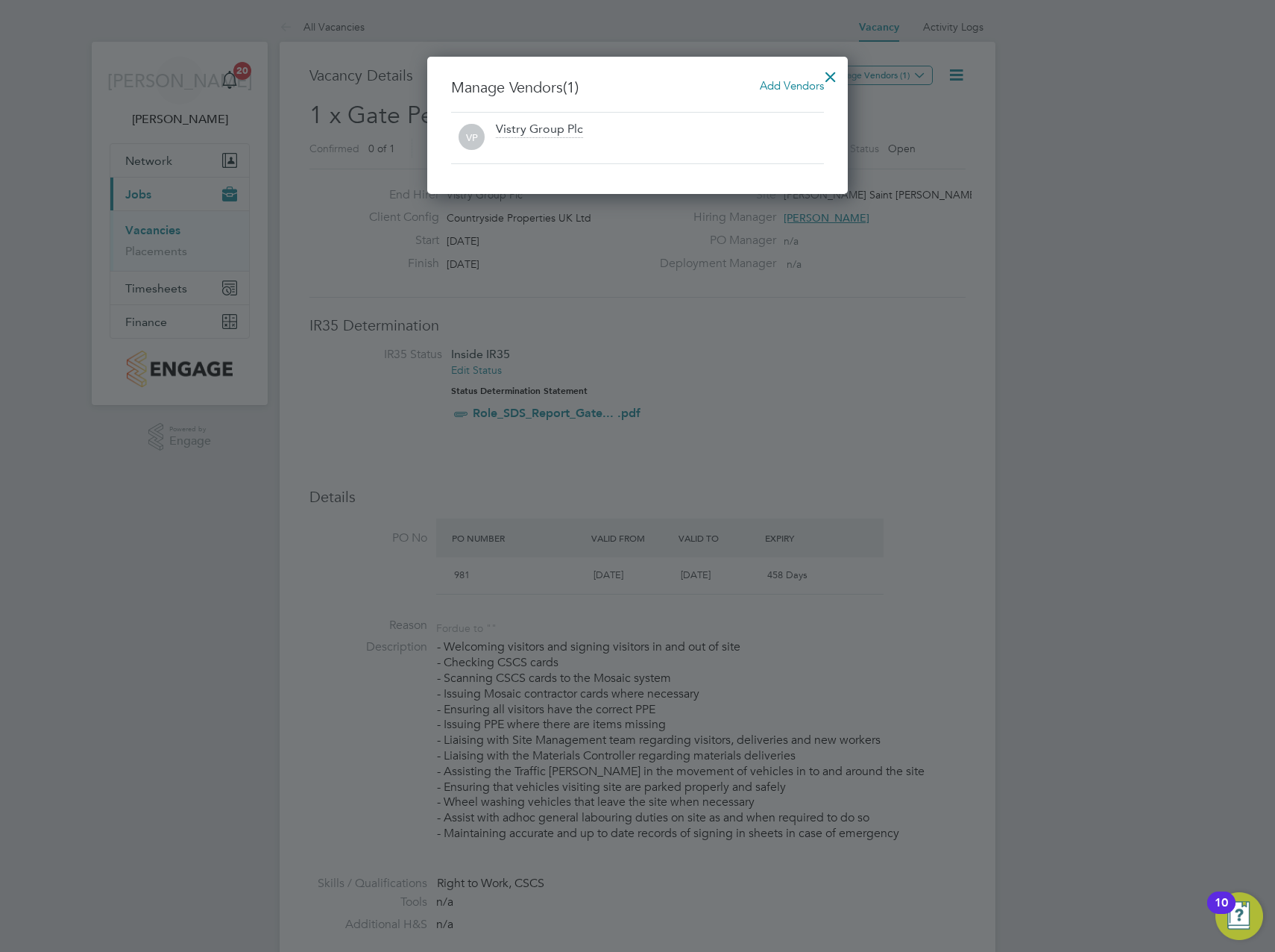
click at [783, 86] on span "Add Vendors" at bounding box center [791, 85] width 64 height 14
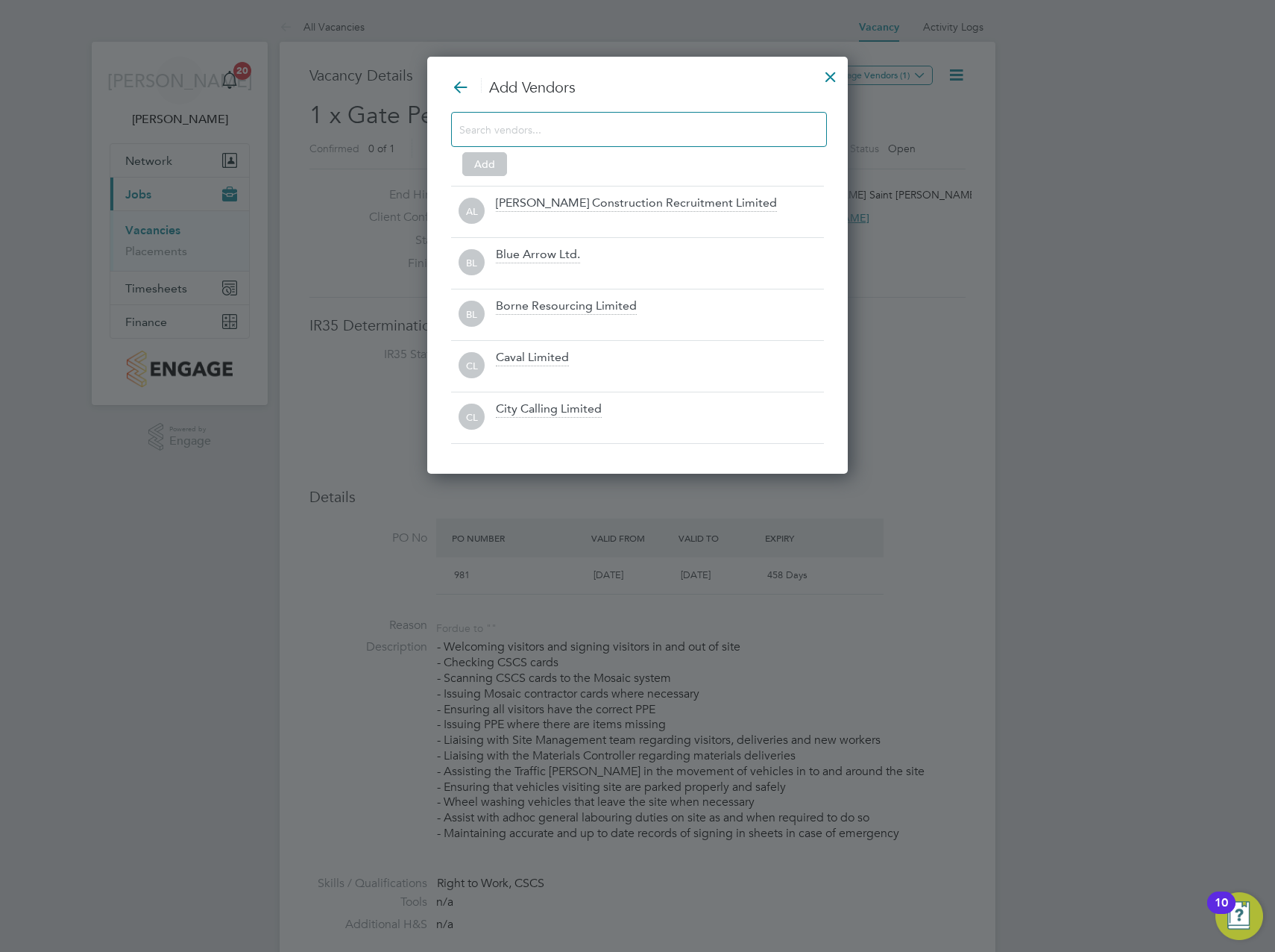
drag, startPoint x: 580, startPoint y: 130, endPoint x: 559, endPoint y: 161, distance: 37.4
click at [579, 130] on input at bounding box center [628, 128] width 336 height 19
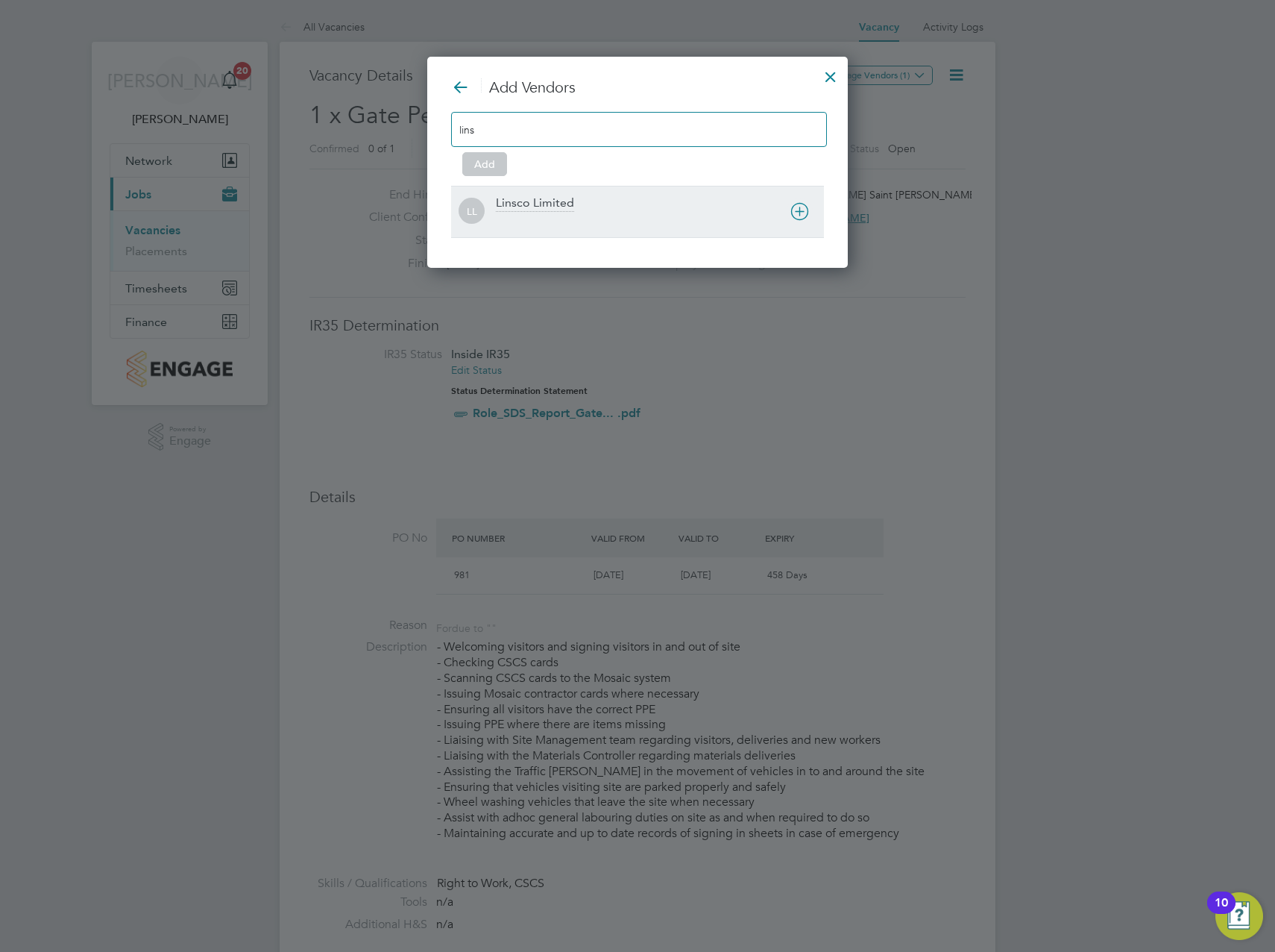
type input "lins"
click at [516, 217] on div at bounding box center [659, 222] width 328 height 15
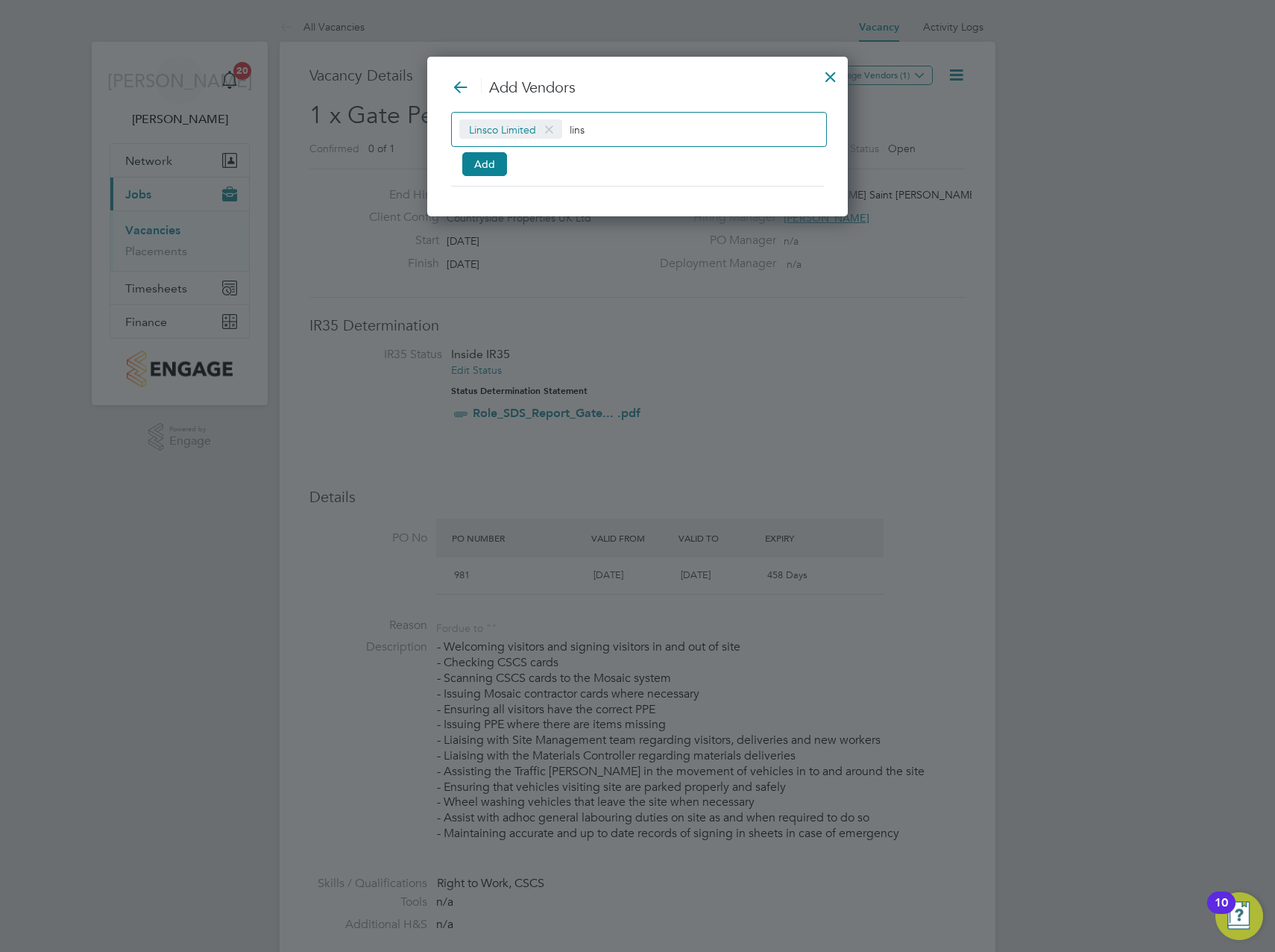
click at [494, 147] on div "Linsco Limited lins Add" at bounding box center [638, 141] width 373 height 59
click at [485, 161] on button "Add" at bounding box center [485, 164] width 44 height 24
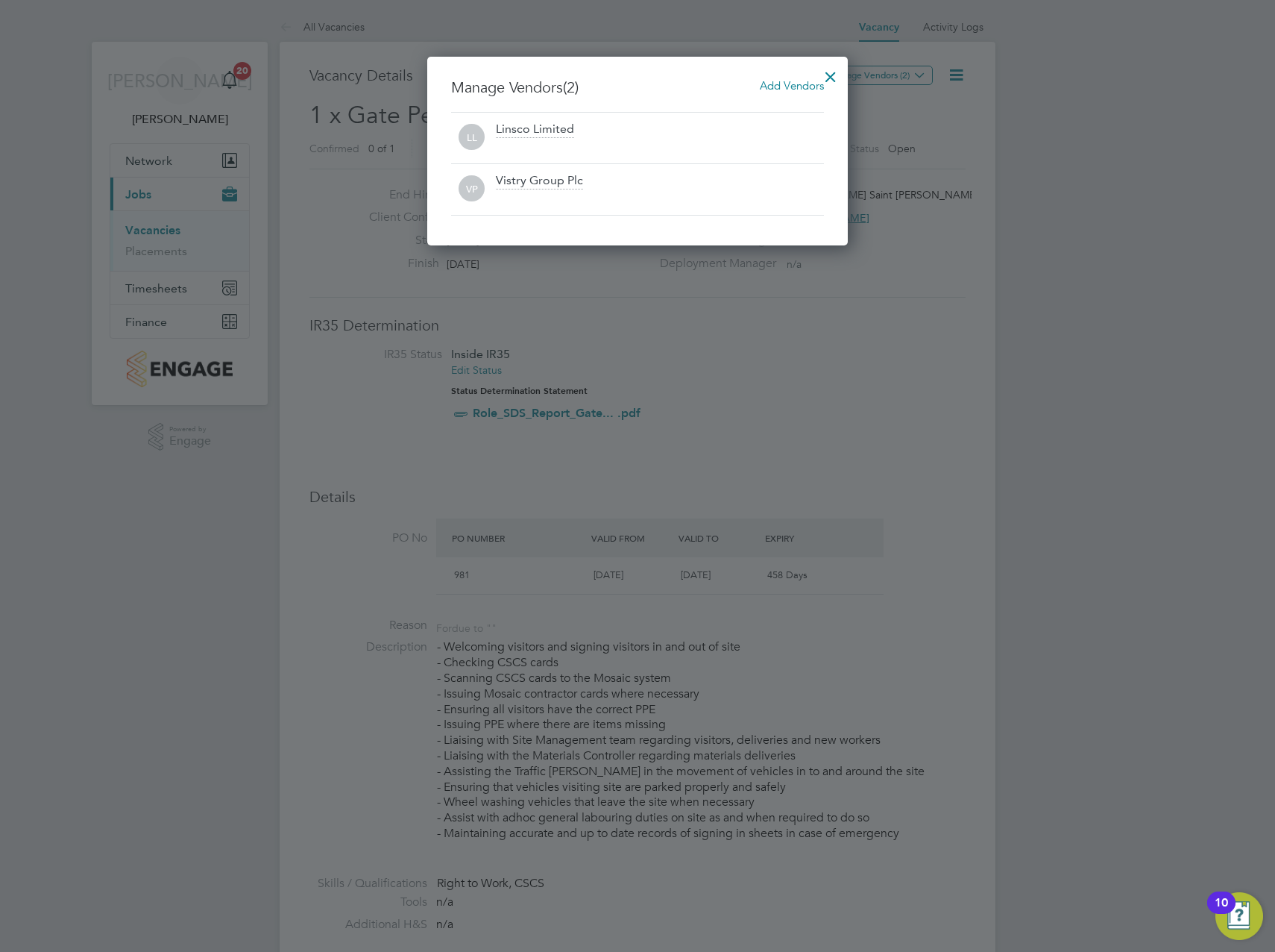
click at [834, 72] on div at bounding box center [830, 73] width 27 height 27
